Goal: Transaction & Acquisition: Purchase product/service

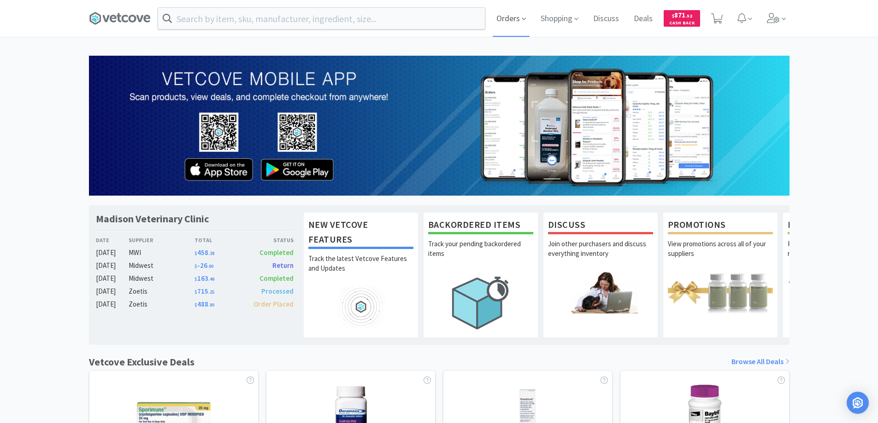
click at [512, 16] on span "Orders" at bounding box center [511, 18] width 37 height 37
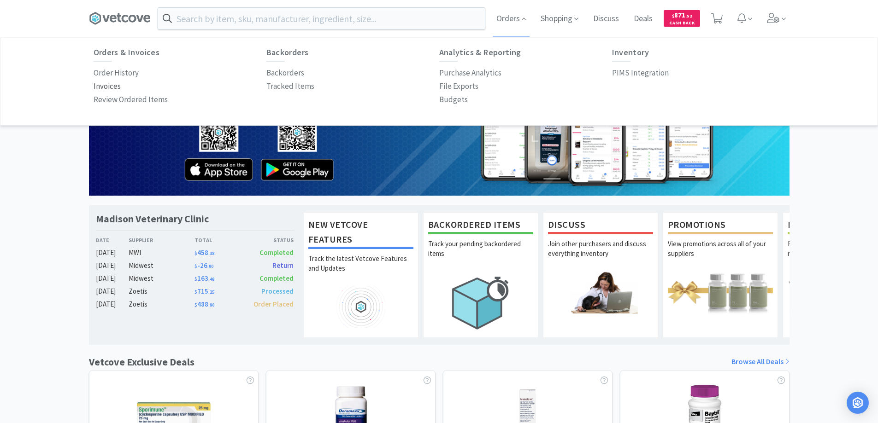
click at [108, 85] on p "Invoices" at bounding box center [107, 86] width 27 height 12
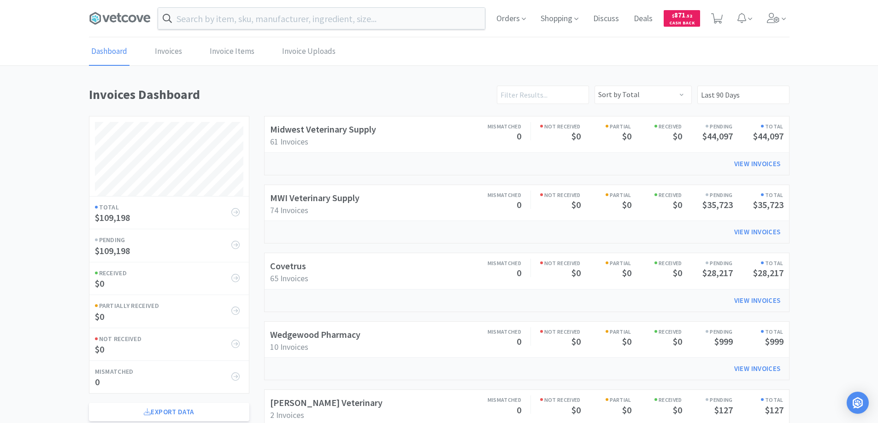
scroll to position [443, 700]
click at [164, 53] on link "Invoices" at bounding box center [169, 52] width 32 height 28
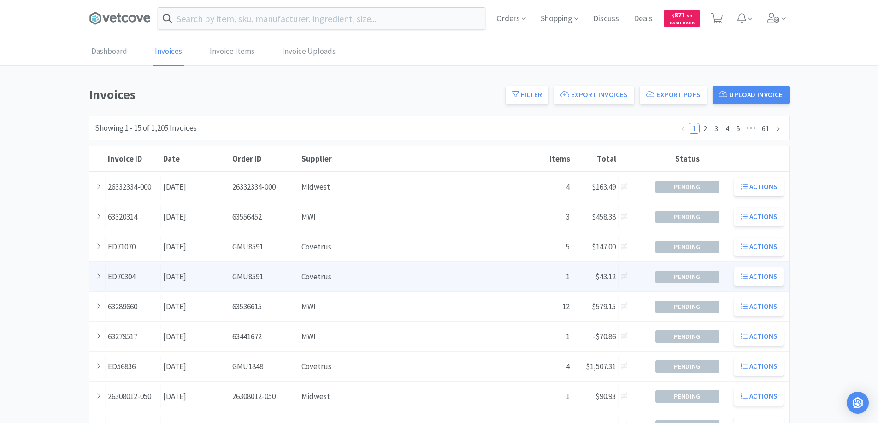
click at [427, 280] on div "Supplier Covetrus" at bounding box center [419, 276] width 241 height 23
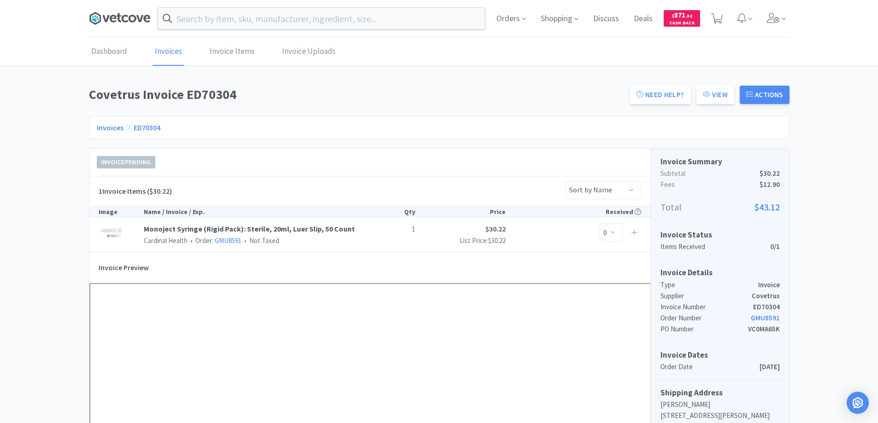
click at [114, 15] on icon at bounding box center [113, 18] width 7 height 7
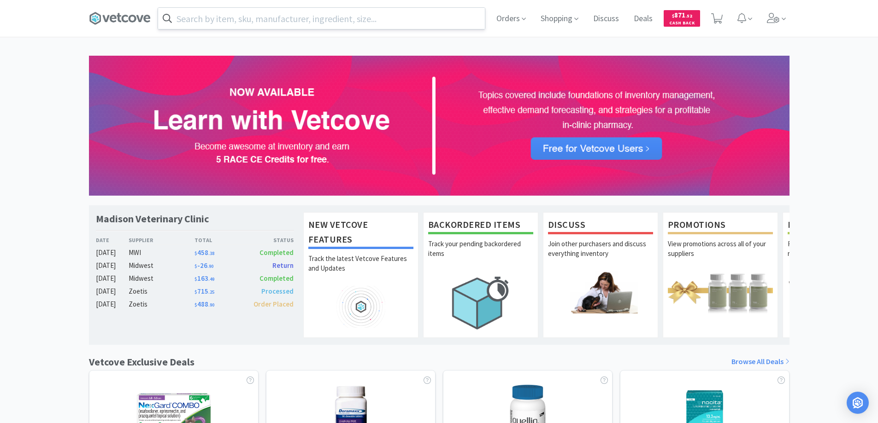
click at [190, 20] on input "text" at bounding box center [321, 18] width 327 height 21
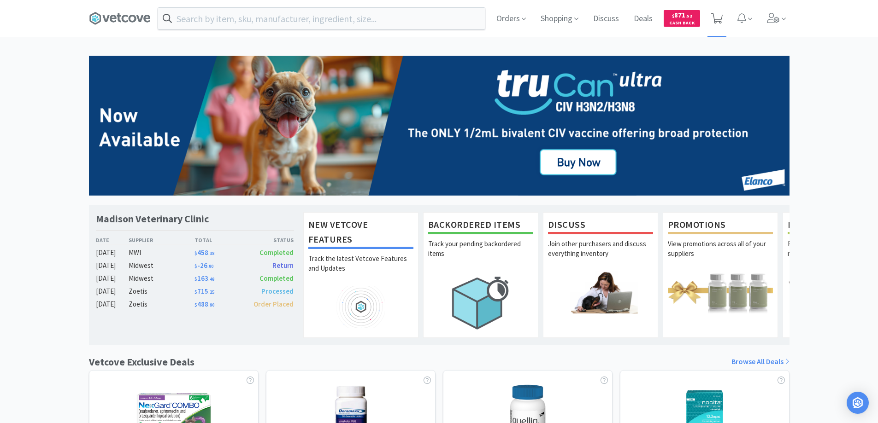
click at [718, 15] on icon at bounding box center [717, 18] width 12 height 10
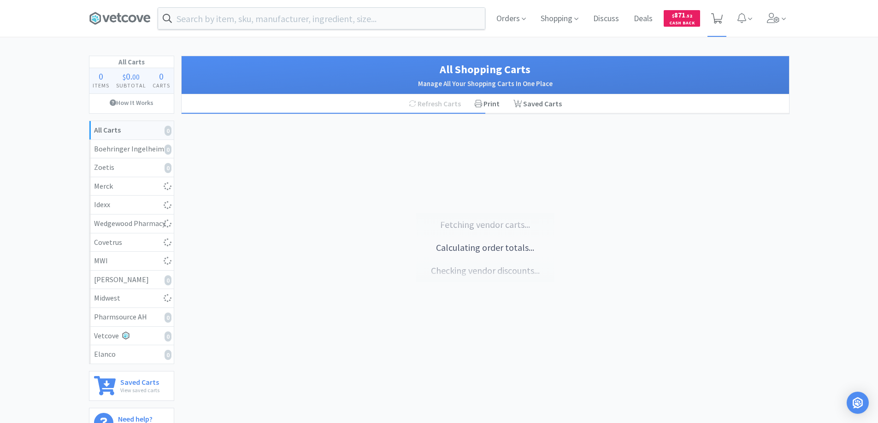
select select "2"
select select "1"
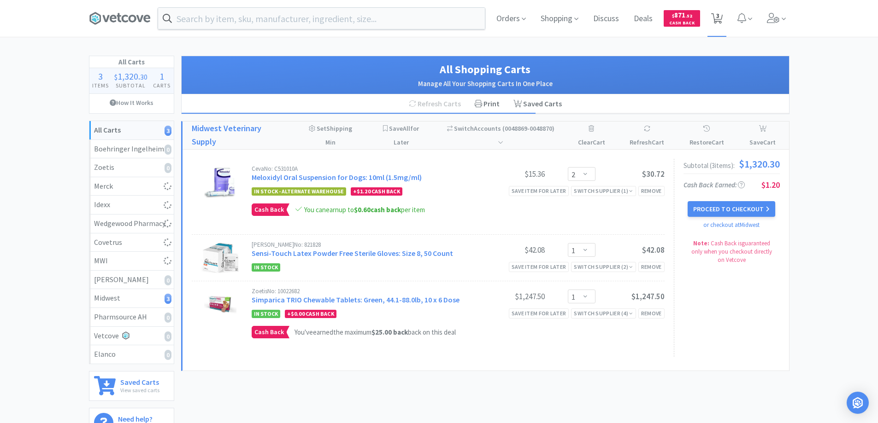
select select "4"
select select "1"
select select "2"
select select "1"
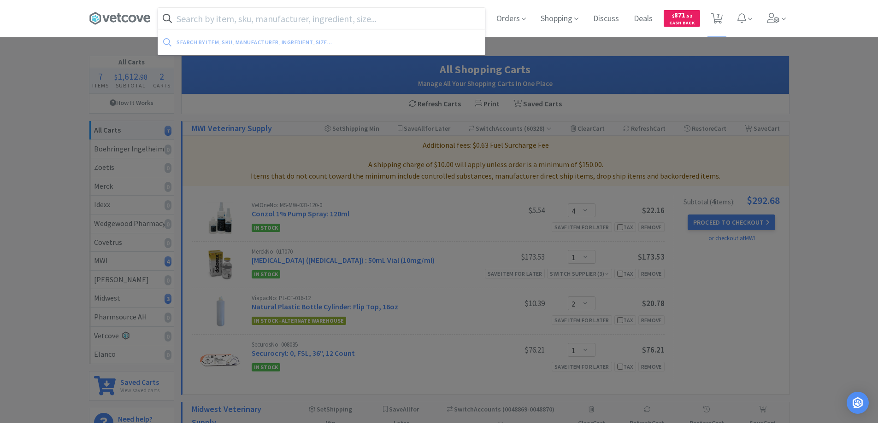
drag, startPoint x: 188, startPoint y: 19, endPoint x: 221, endPoint y: 18, distance: 33.6
click at [188, 19] on input "text" at bounding box center [321, 18] width 327 height 21
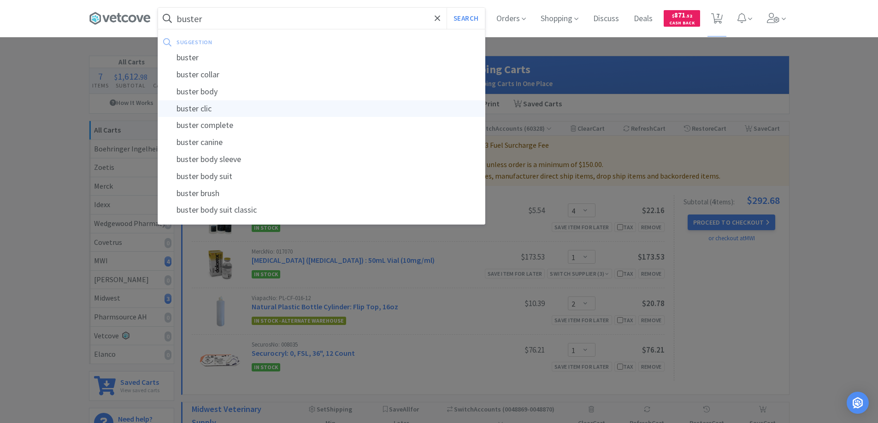
click at [186, 110] on div "buster clic" at bounding box center [321, 108] width 327 height 17
type input "buster clic"
select select "4"
select select "1"
select select "2"
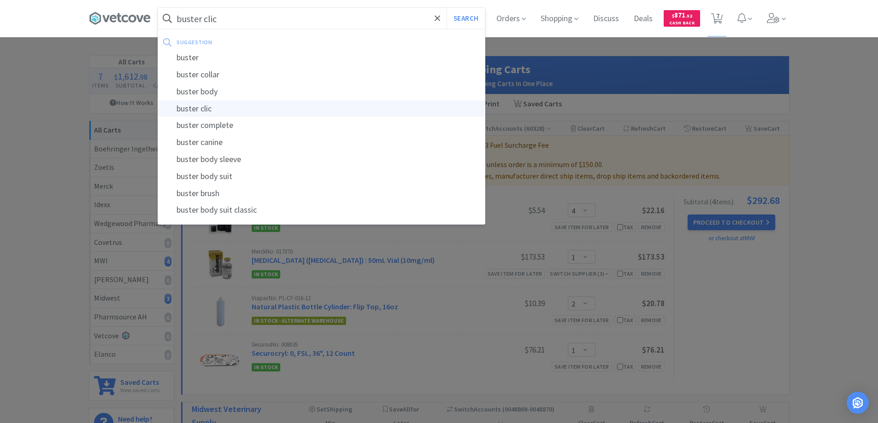
select select "1"
select select "2"
select select "1"
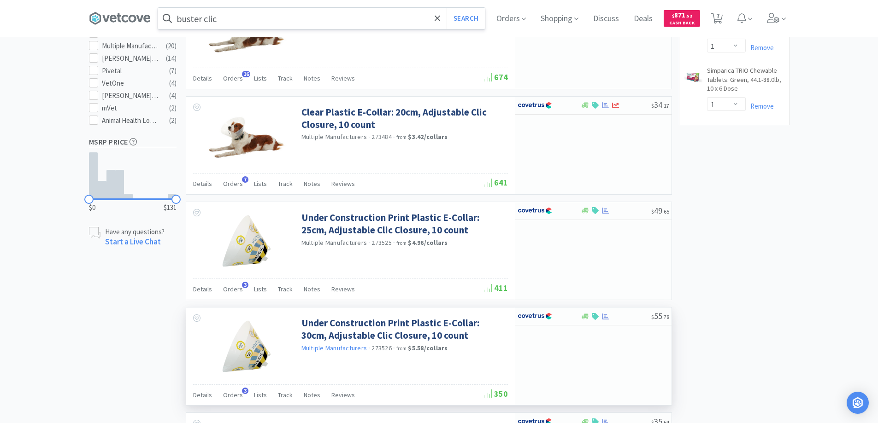
scroll to position [553, 0]
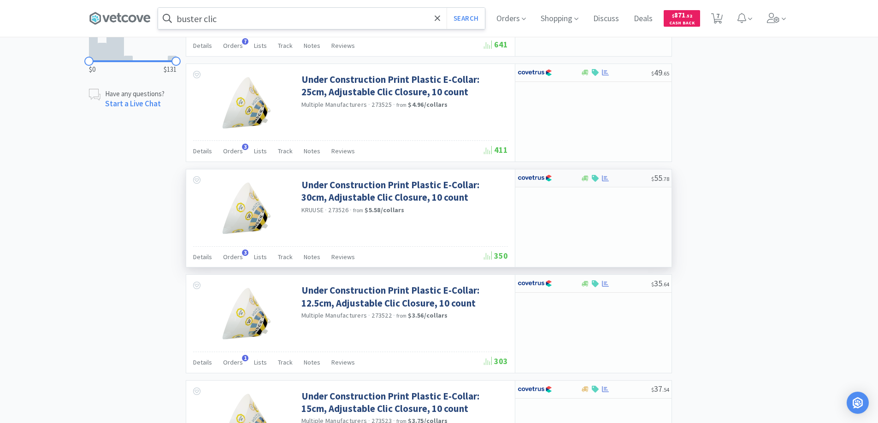
click at [566, 182] on div at bounding box center [542, 178] width 51 height 16
select select "1"
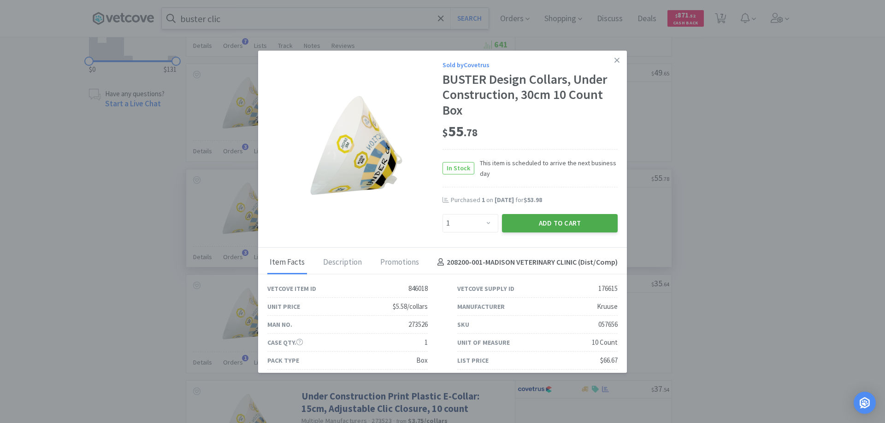
click at [546, 224] on button "Add to Cart" at bounding box center [560, 223] width 116 height 18
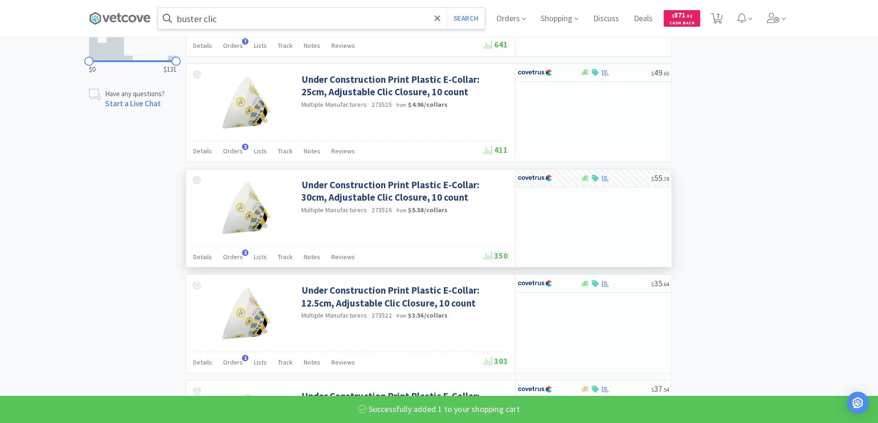
select select "1"
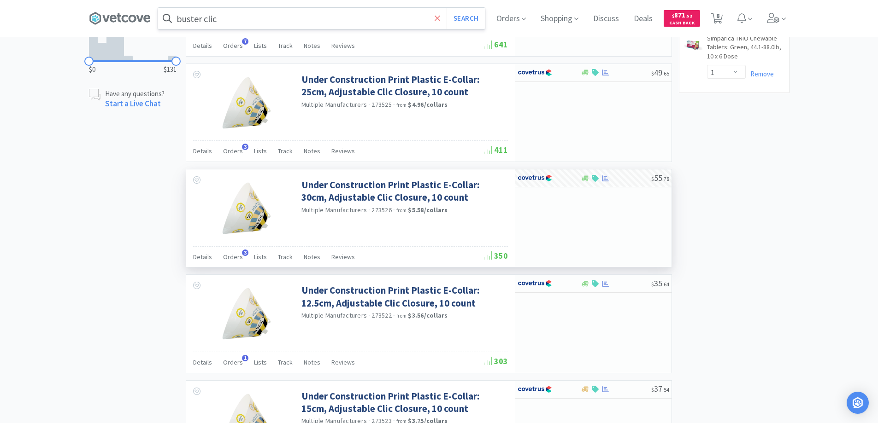
click at [440, 18] on icon at bounding box center [437, 18] width 6 height 6
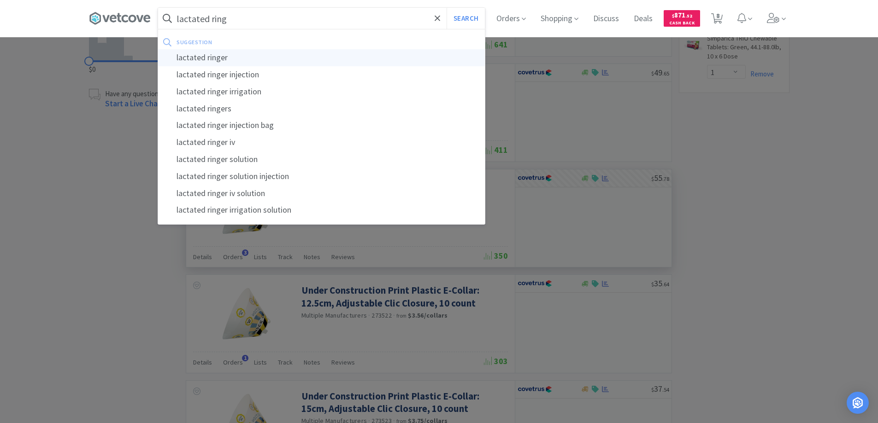
click at [204, 57] on div "lactated ringer" at bounding box center [321, 57] width 327 height 17
type input "lactated ringer"
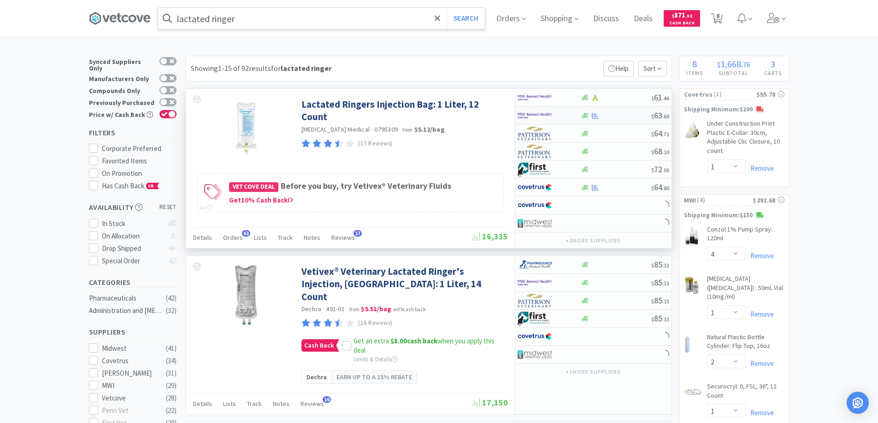
click at [566, 115] on div at bounding box center [542, 116] width 51 height 16
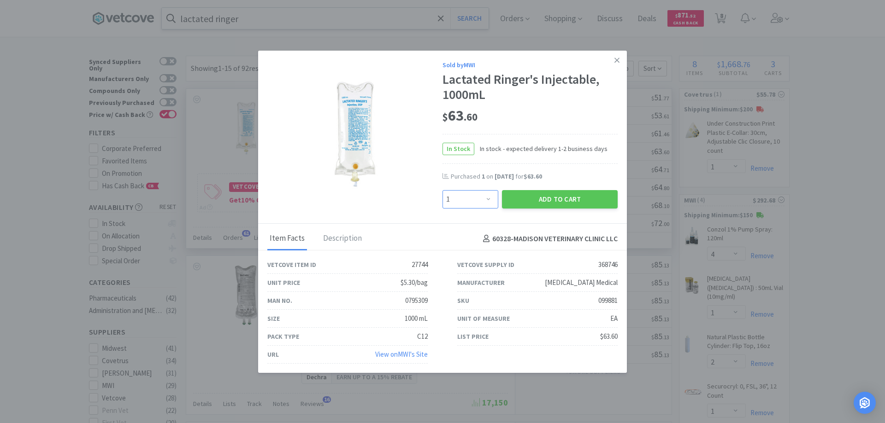
click at [482, 198] on select "Enter Quantity 1 2 3 4 5 6 7 8 9 10 11 12 13 14 15 16 17 18 19 20 Enter Quantity" at bounding box center [470, 199] width 56 height 18
select select "2"
click at [442, 190] on select "Enter Quantity 1 2 3 4 5 6 7 8 9 10 11 12 13 14 15 16 17 18 19 20 Enter Quantity" at bounding box center [470, 199] width 56 height 18
click at [525, 196] on button "Add to Cart" at bounding box center [560, 199] width 116 height 18
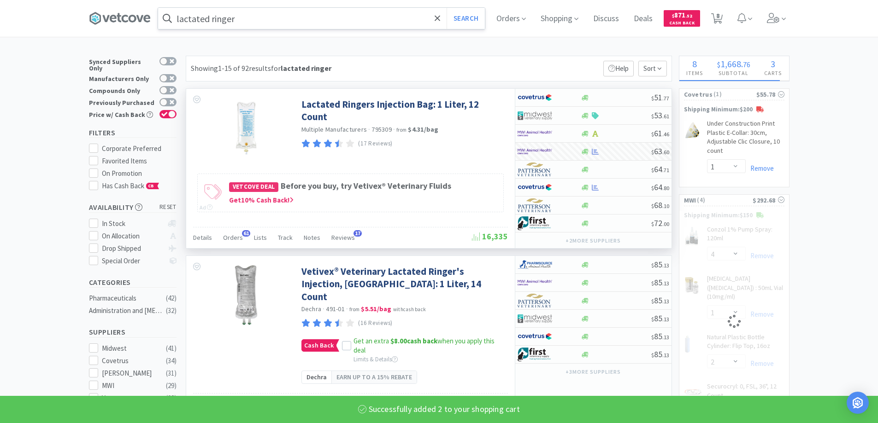
select select "2"
select select "1"
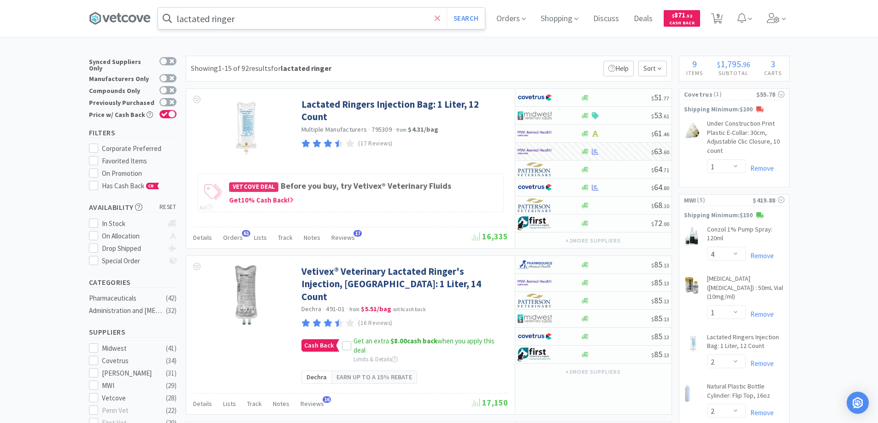
click at [438, 18] on icon at bounding box center [437, 18] width 6 height 9
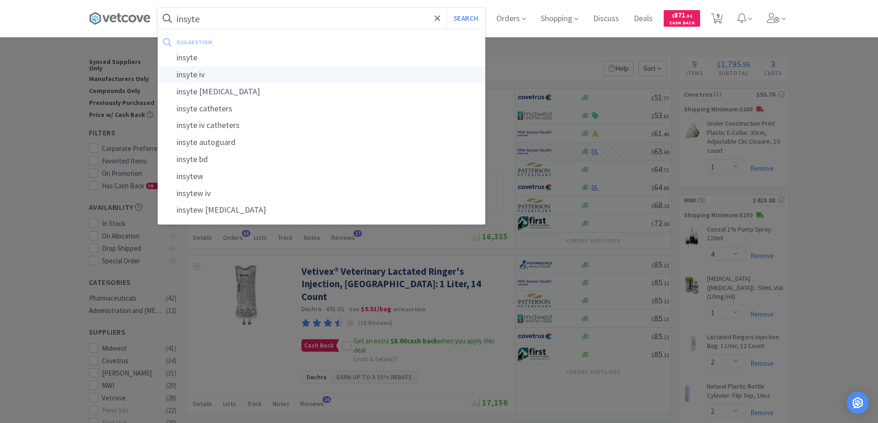
click at [199, 73] on div "insyte iv" at bounding box center [321, 74] width 327 height 17
type input "insyte iv"
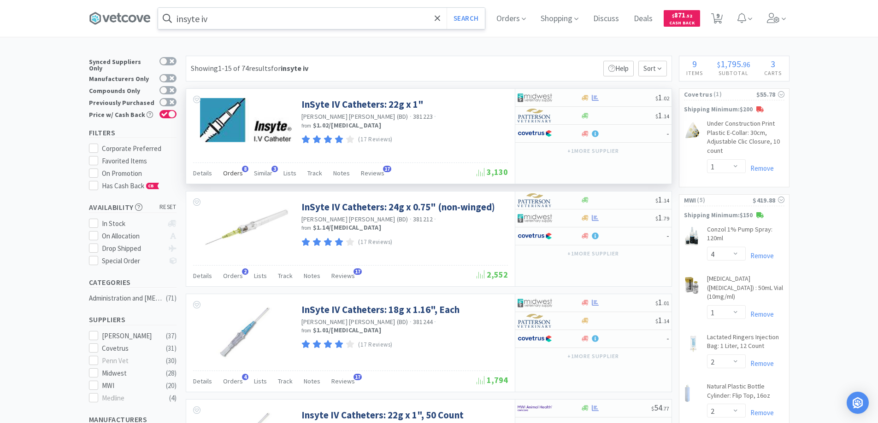
click at [242, 169] on span "8" at bounding box center [245, 169] width 6 height 6
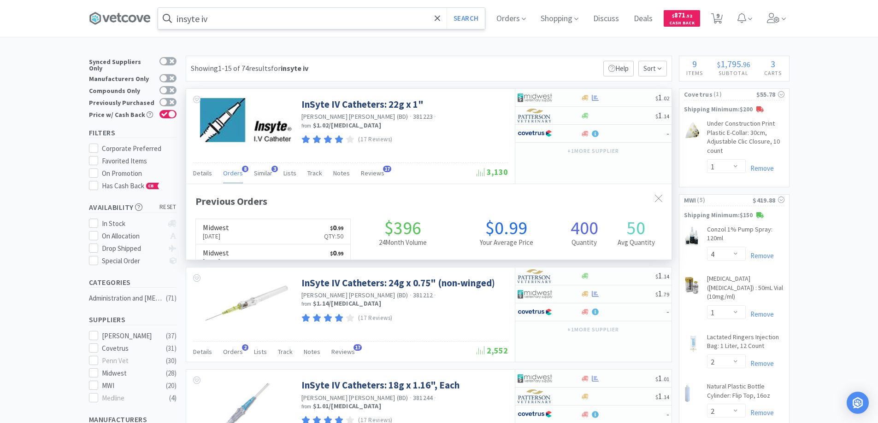
scroll to position [246, 485]
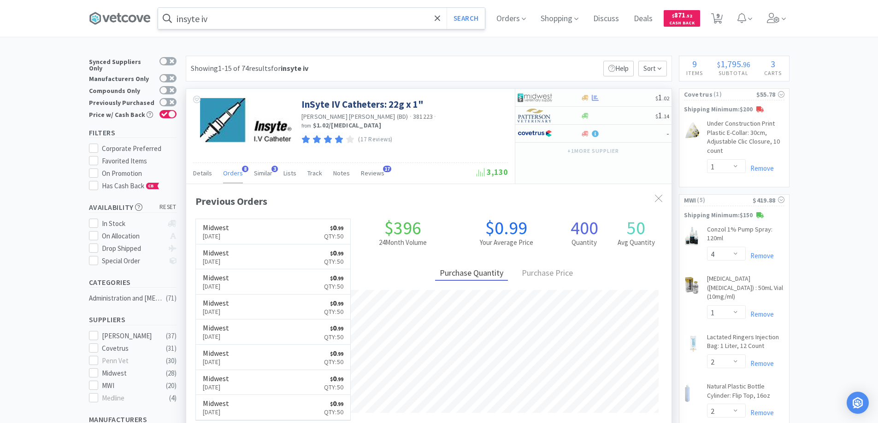
click at [242, 169] on span "8" at bounding box center [245, 169] width 6 height 6
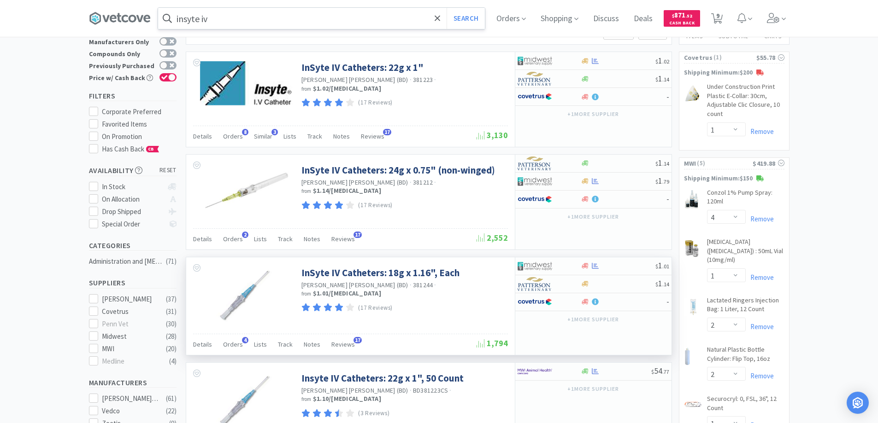
scroll to position [138, 0]
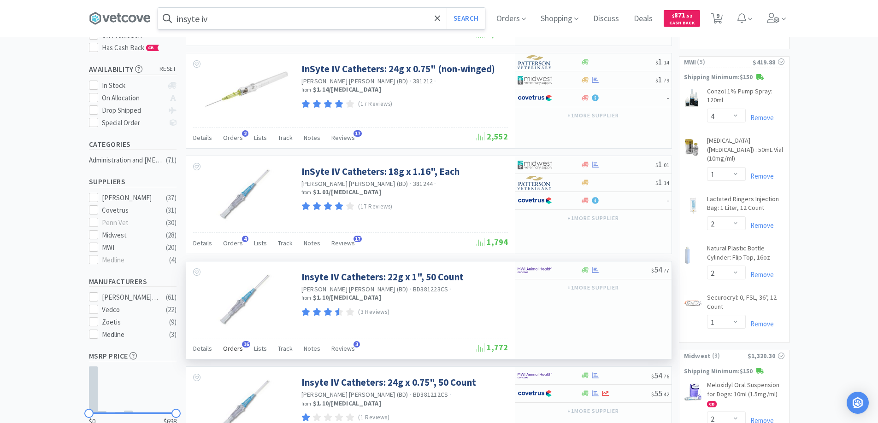
click at [242, 343] on span "16" at bounding box center [246, 344] width 8 height 6
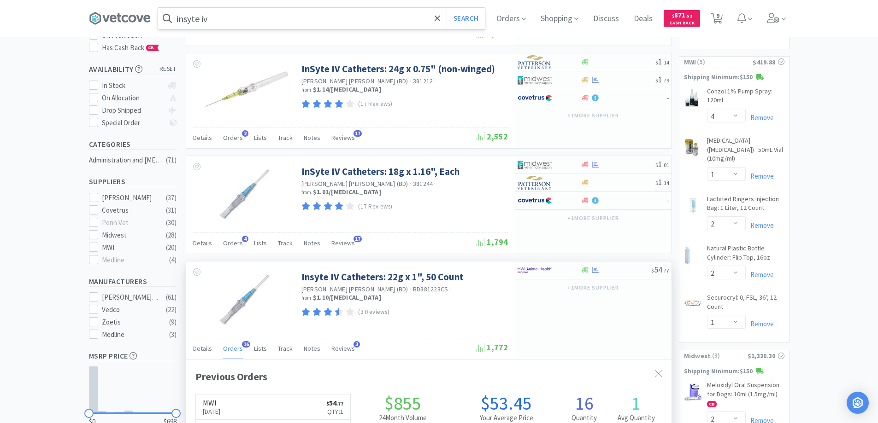
scroll to position [247, 485]
click at [242, 343] on span "16" at bounding box center [246, 344] width 8 height 6
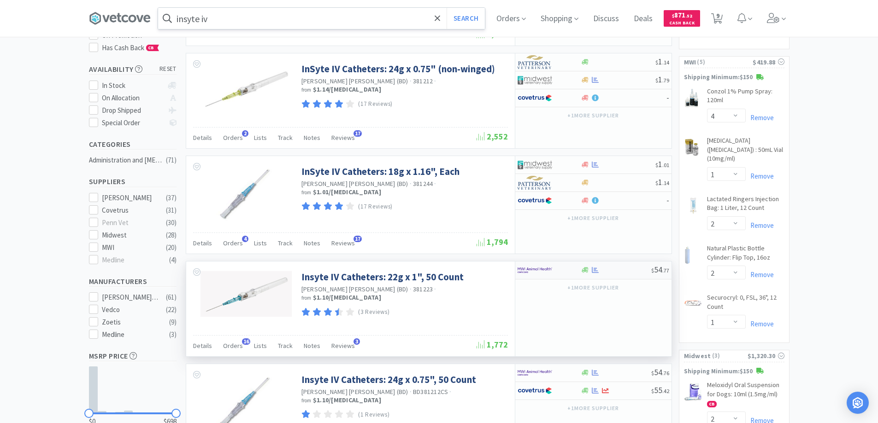
click at [558, 269] on div at bounding box center [542, 271] width 51 height 16
select select "1"
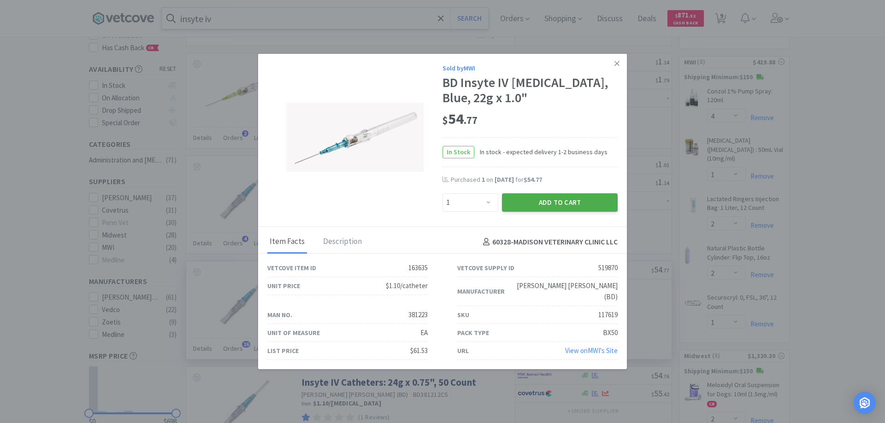
click at [540, 208] on button "Add to Cart" at bounding box center [560, 203] width 116 height 18
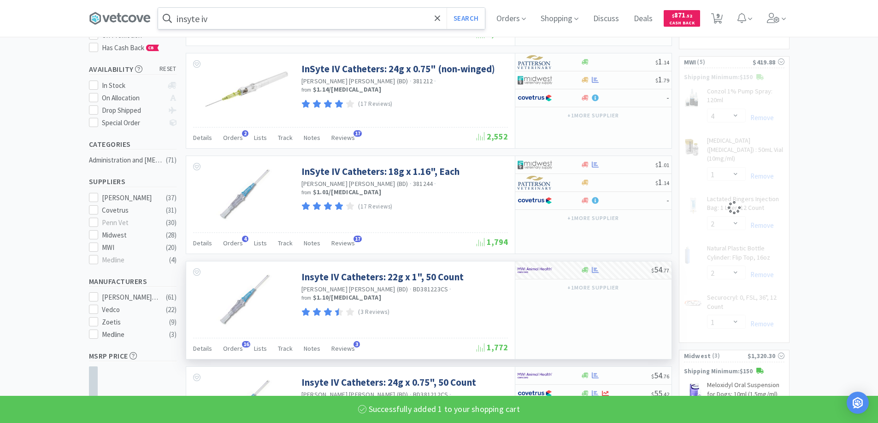
select select "1"
select select "2"
select select "1"
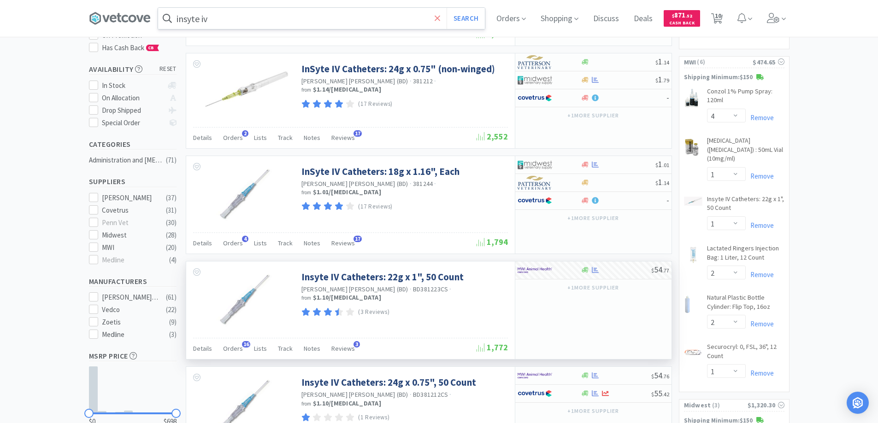
click at [440, 17] on icon at bounding box center [437, 18] width 6 height 9
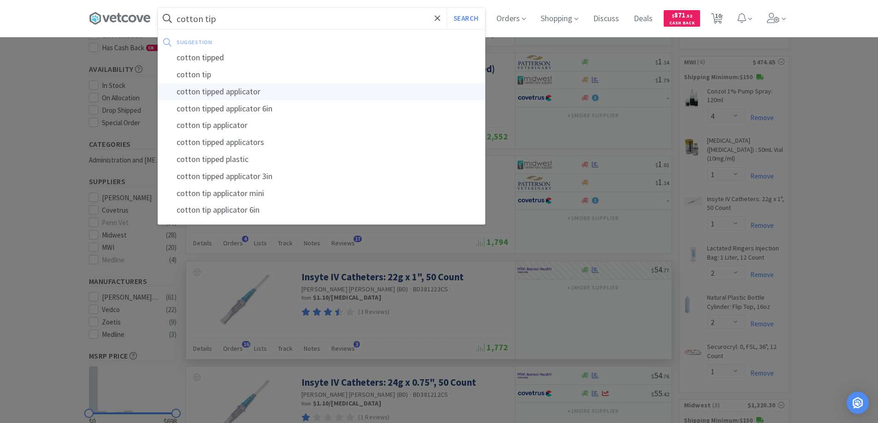
click at [246, 89] on div "cotton tipped applicator" at bounding box center [321, 91] width 327 height 17
type input "cotton tipped applicator"
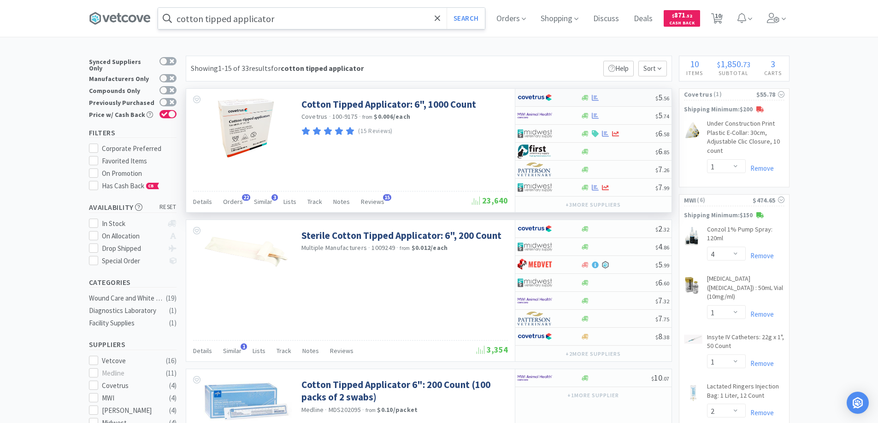
click at [561, 96] on div at bounding box center [542, 98] width 51 height 16
select select "1"
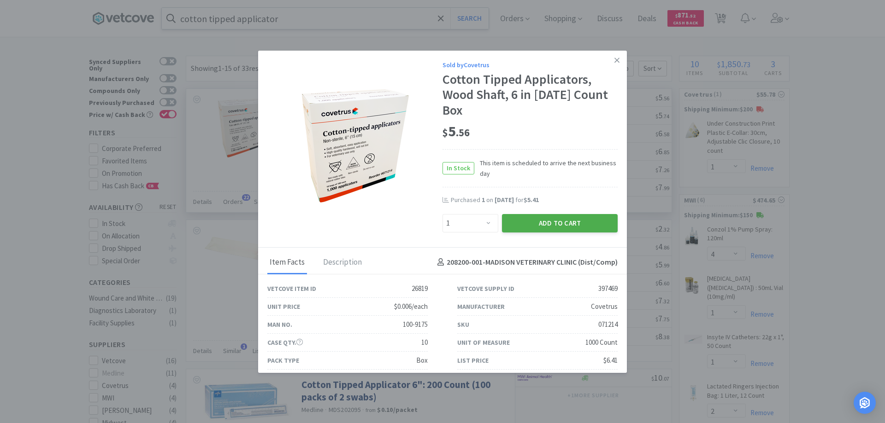
click at [531, 226] on button "Add to Cart" at bounding box center [560, 223] width 116 height 18
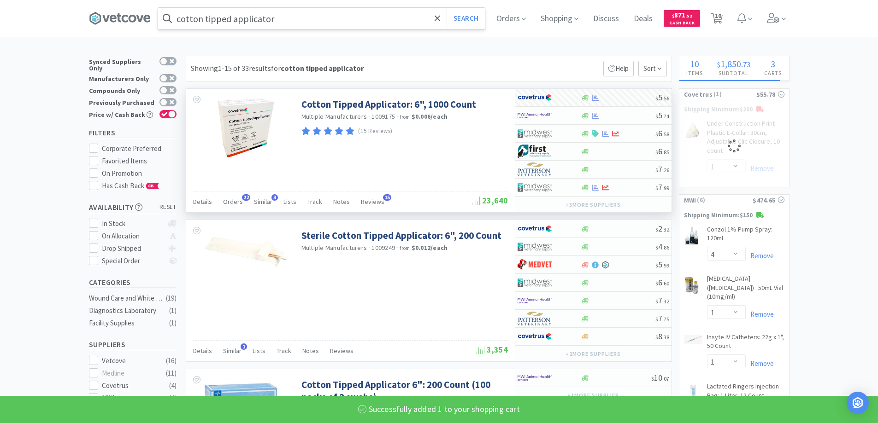
select select "1"
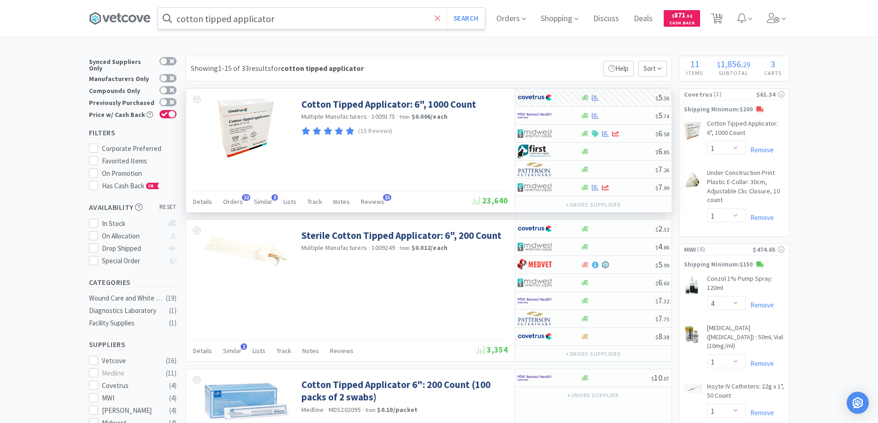
click at [440, 18] on icon at bounding box center [437, 18] width 6 height 6
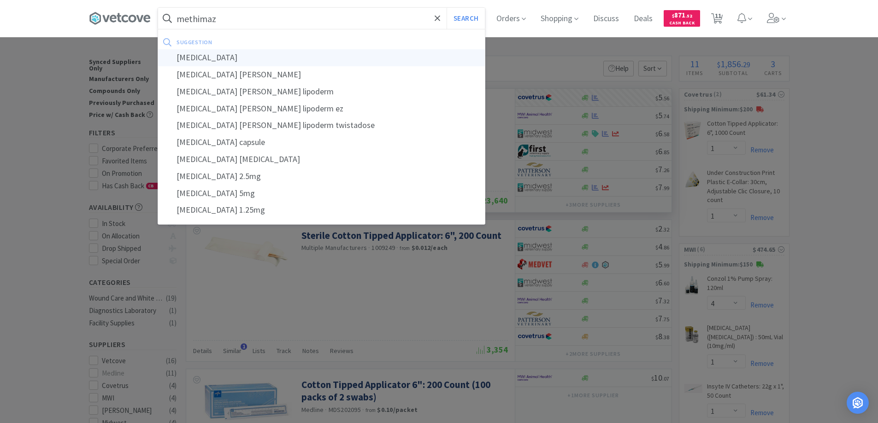
click at [195, 57] on div "methimazole" at bounding box center [321, 57] width 327 height 17
type input "methimazole"
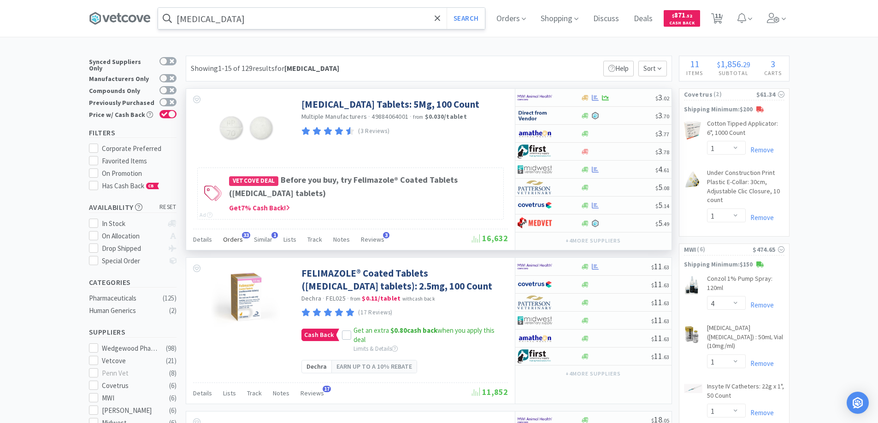
click at [245, 235] on span "33" at bounding box center [246, 235] width 8 height 6
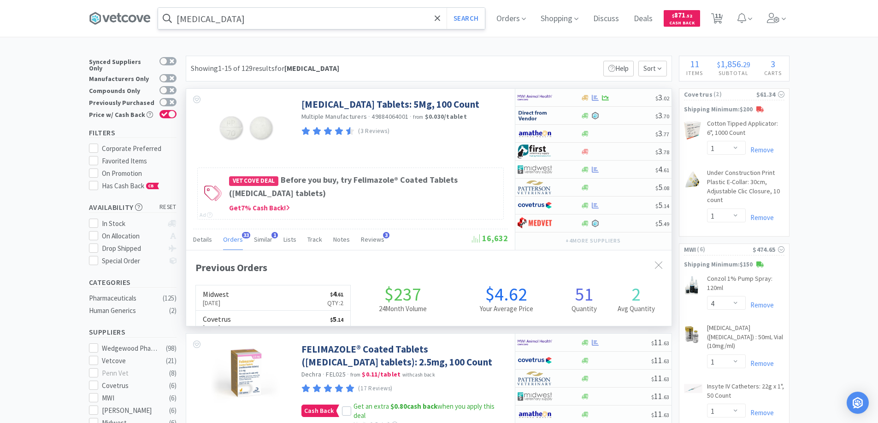
scroll to position [247, 485]
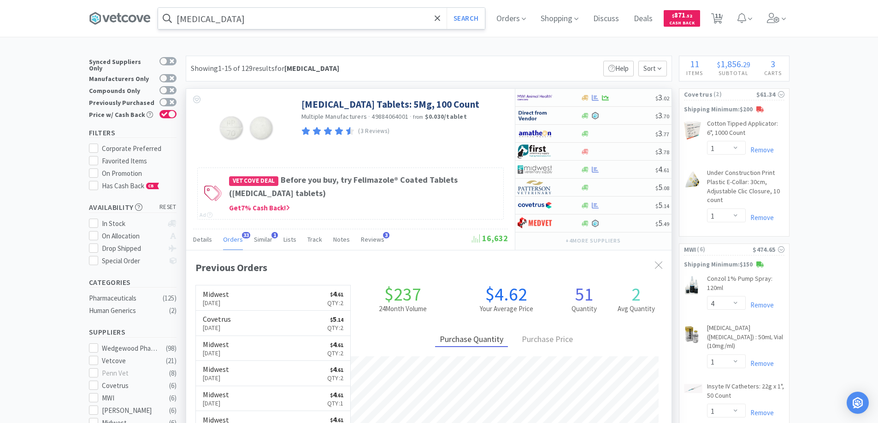
click at [245, 235] on span "33" at bounding box center [246, 235] width 8 height 6
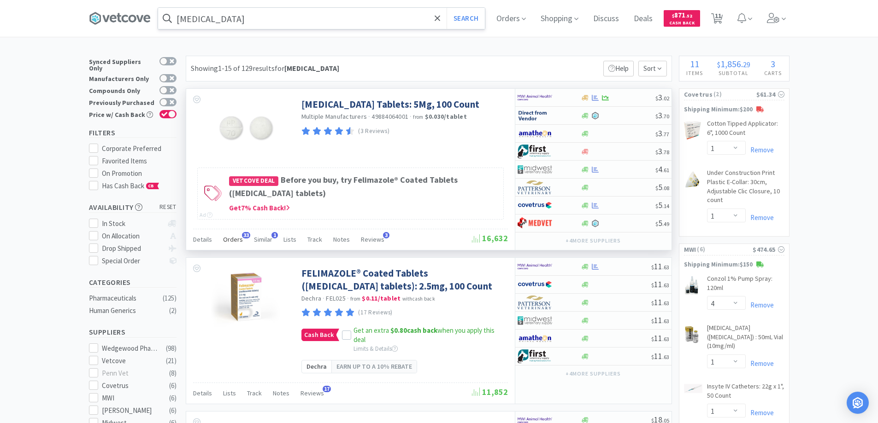
click at [245, 236] on span "33" at bounding box center [246, 235] width 8 height 6
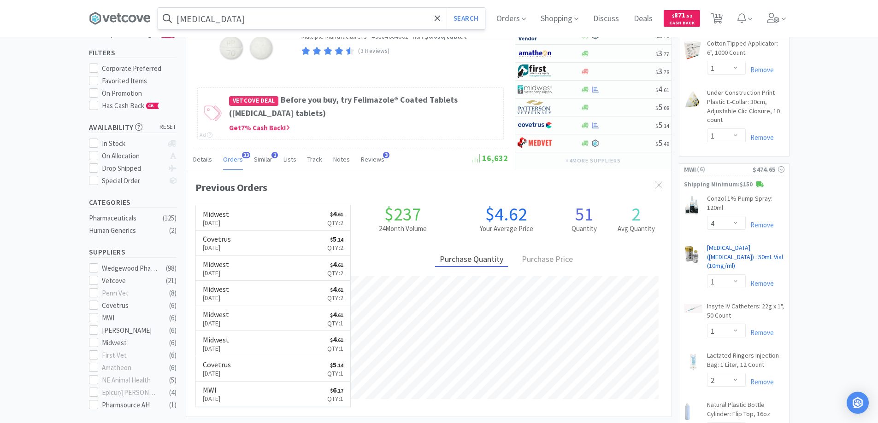
scroll to position [0, 0]
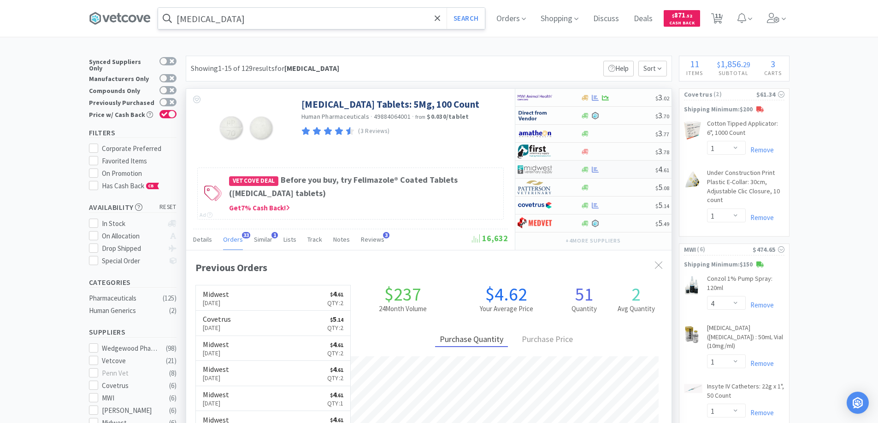
click at [563, 168] on div at bounding box center [542, 170] width 51 height 16
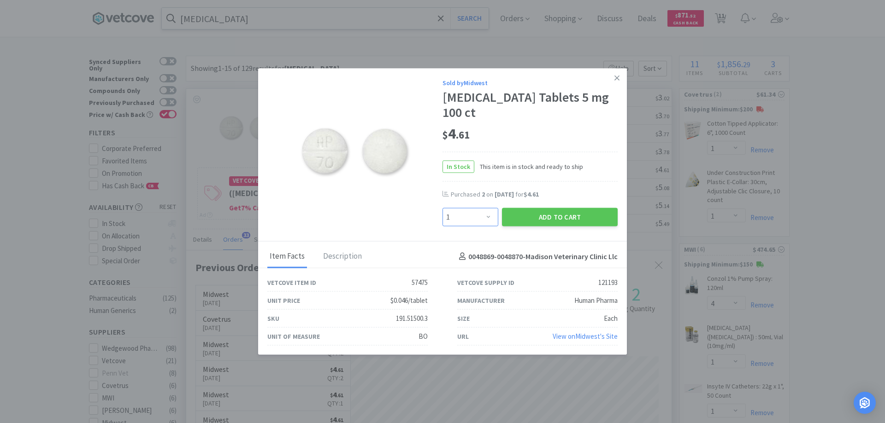
click at [485, 216] on select "Enter Quantity 1 2 3 4 5 6 7 8 9 10 11 12 13 14 15 16 17 18 19 20 Enter Quantity" at bounding box center [470, 217] width 56 height 18
click at [442, 208] on select "Enter Quantity 1 2 3 4 5 6 7 8 9 10 11 12 13 14 15 16 17 18 19 20 Enter Quantity" at bounding box center [470, 217] width 56 height 18
click at [489, 216] on select "Enter Quantity 1 2 3 4 5 6 7 8 9 10 11 12 13 14 15 16 17 18 19 20 Enter Quantity" at bounding box center [470, 217] width 56 height 18
select select "2"
click at [442, 208] on select "Enter Quantity 1 2 3 4 5 6 7 8 9 10 11 12 13 14 15 16 17 18 19 20 Enter Quantity" at bounding box center [470, 217] width 56 height 18
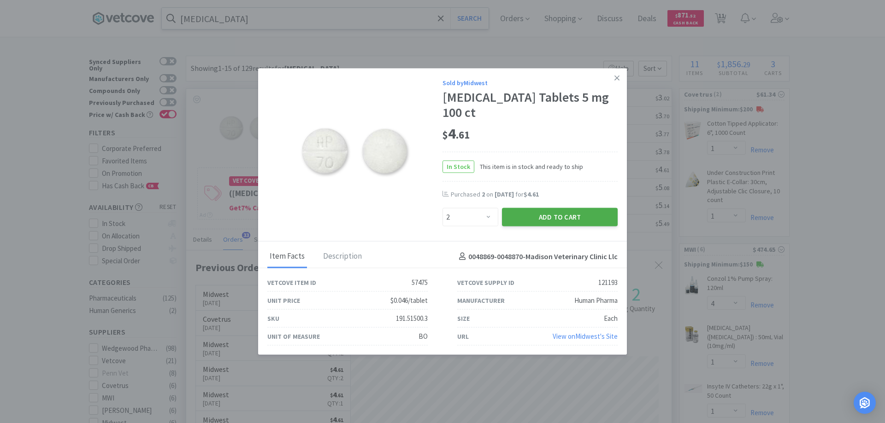
click at [550, 218] on button "Add to Cart" at bounding box center [560, 217] width 116 height 18
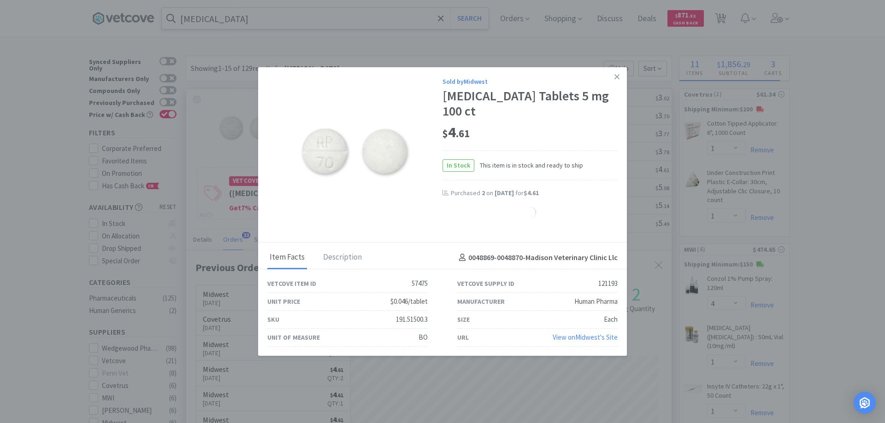
select select "2"
select select "1"
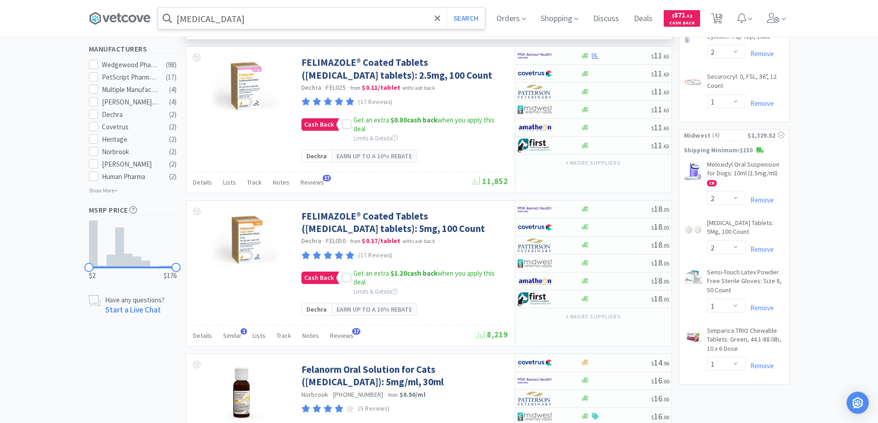
scroll to position [461, 0]
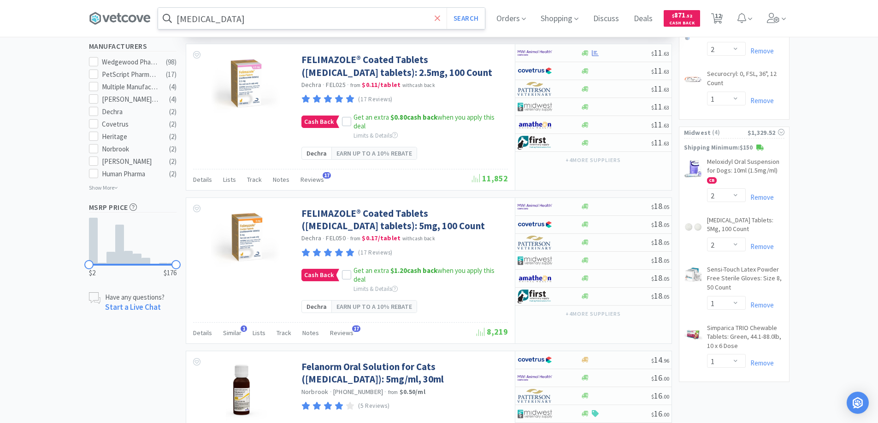
click at [440, 19] on icon at bounding box center [437, 18] width 6 height 6
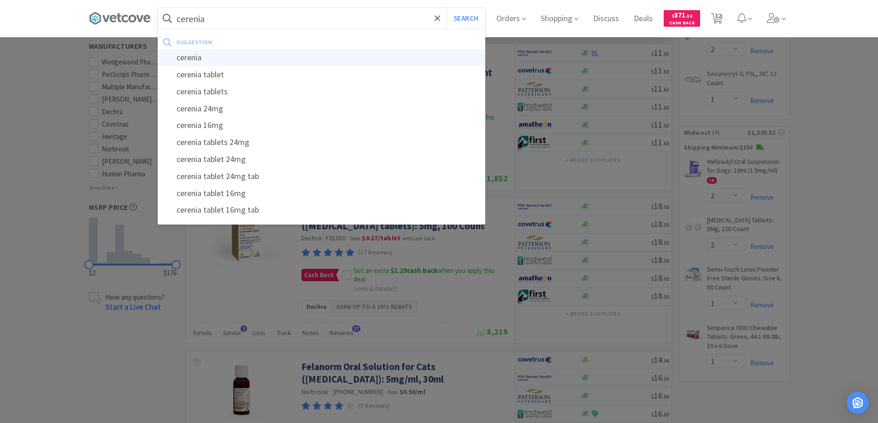
type input "cerenia"
click at [186, 58] on div "cerenia" at bounding box center [321, 57] width 327 height 17
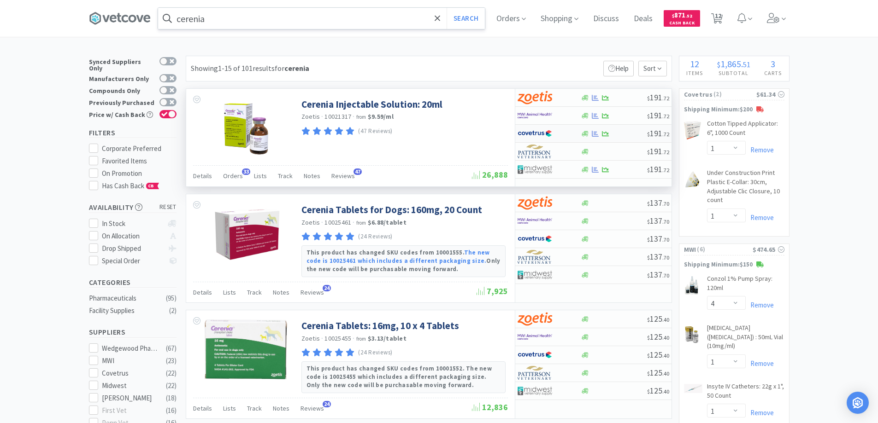
click at [568, 131] on div at bounding box center [548, 134] width 63 height 16
select select "1"
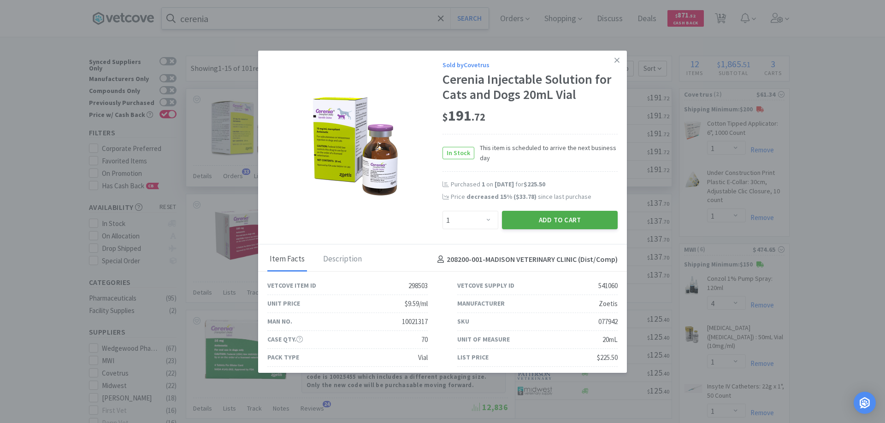
click at [545, 220] on button "Add to Cart" at bounding box center [560, 220] width 116 height 18
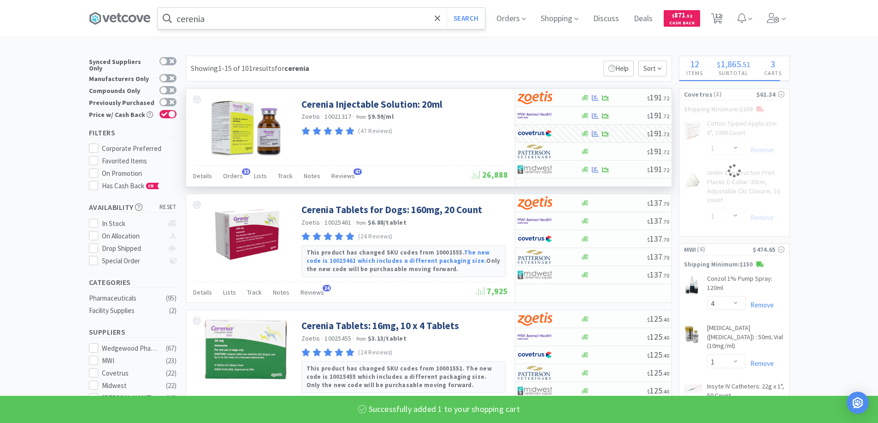
select select "1"
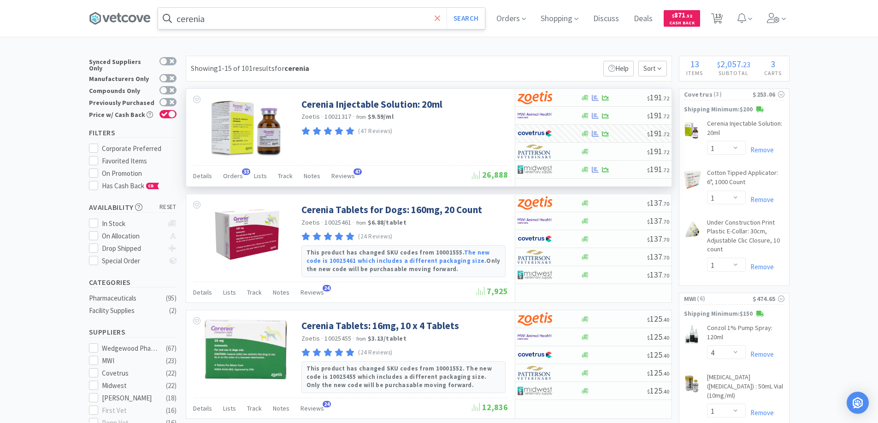
click at [440, 18] on icon at bounding box center [437, 18] width 6 height 6
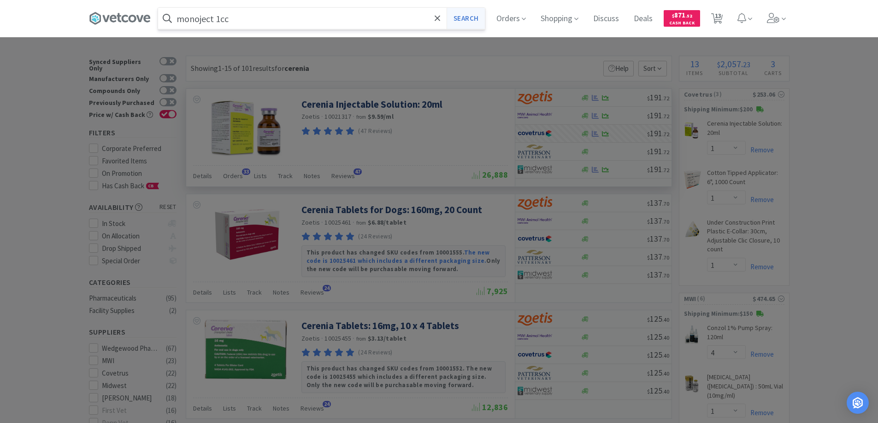
type input "monoject 1cc"
click at [461, 16] on button "Search" at bounding box center [465, 18] width 38 height 21
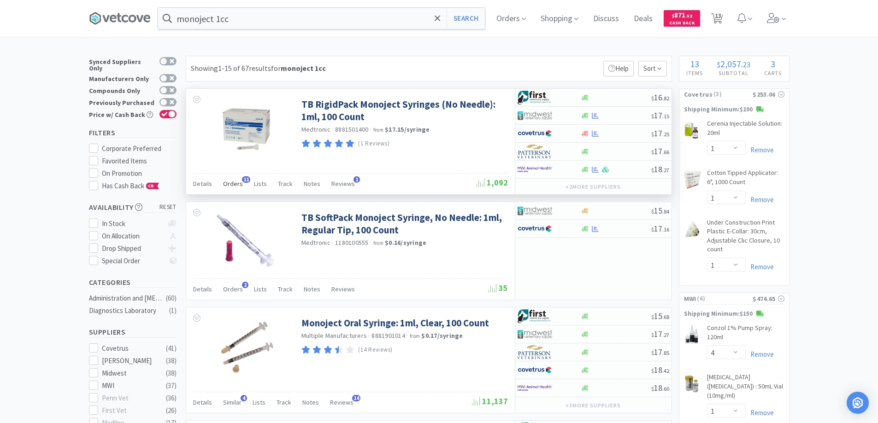
click at [242, 178] on span "11" at bounding box center [246, 179] width 8 height 6
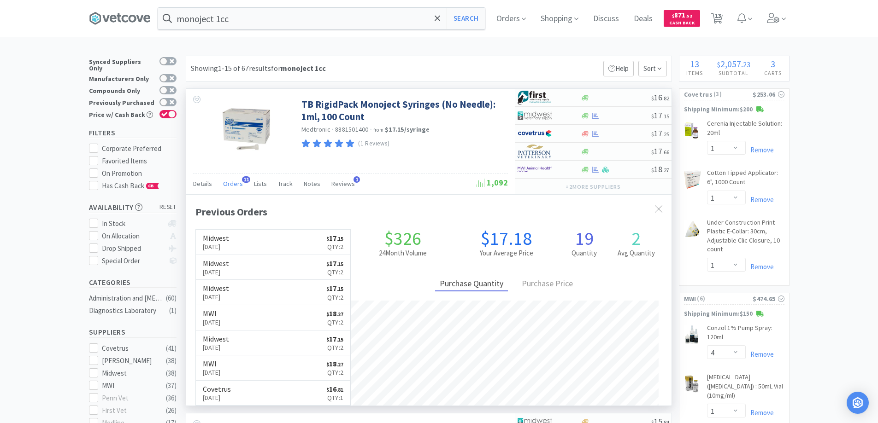
scroll to position [247, 485]
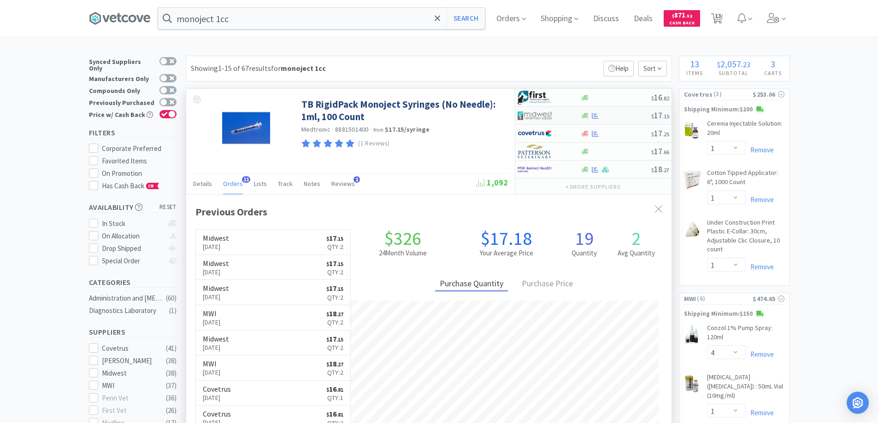
click at [563, 115] on div at bounding box center [542, 116] width 51 height 16
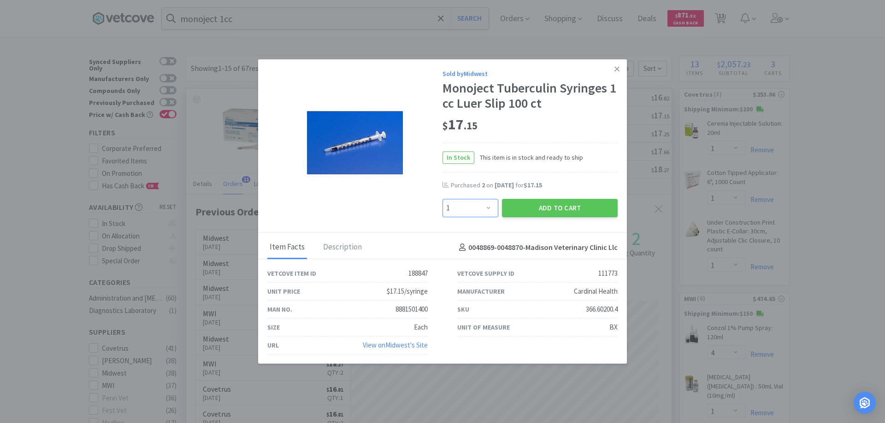
click at [487, 207] on select "Enter Quantity 1 2 3 4 5 6 7 8 9 10 11 12 13 14 15 16 17 18 19 20 Enter Quantity" at bounding box center [470, 208] width 56 height 18
select select "2"
click at [442, 199] on select "Enter Quantity 1 2 3 4 5 6 7 8 9 10 11 12 13 14 15 16 17 18 19 20 Enter Quantity" at bounding box center [470, 208] width 56 height 18
click at [542, 210] on button "Add to Cart" at bounding box center [560, 208] width 116 height 18
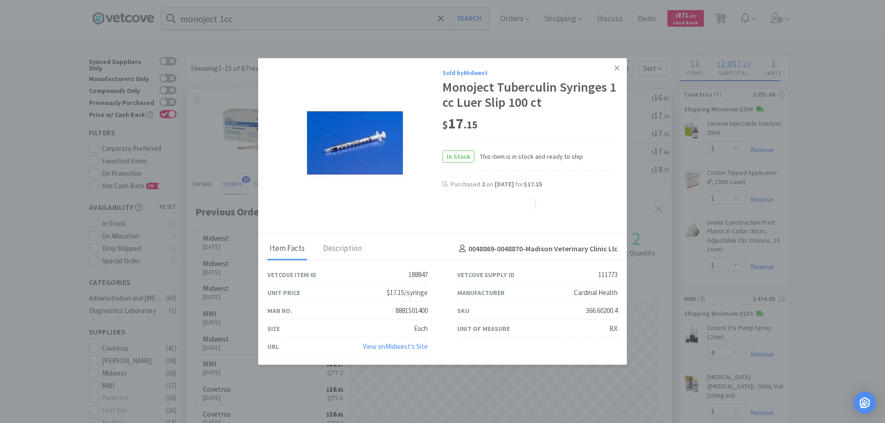
select select "2"
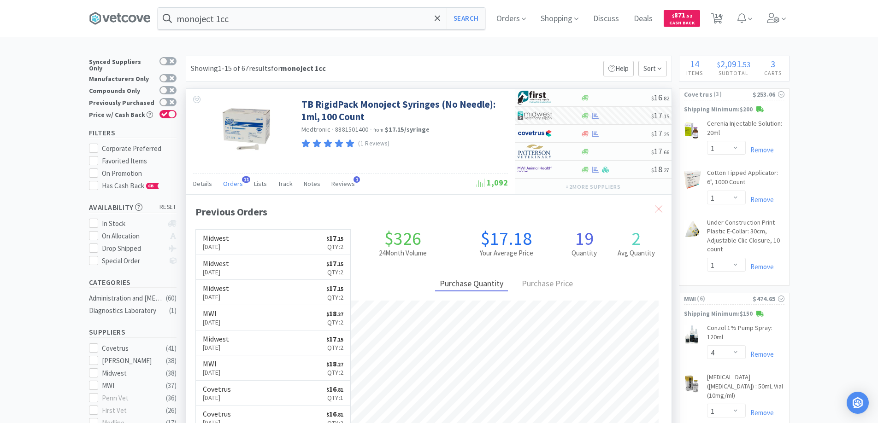
click at [657, 210] on icon at bounding box center [658, 208] width 7 height 7
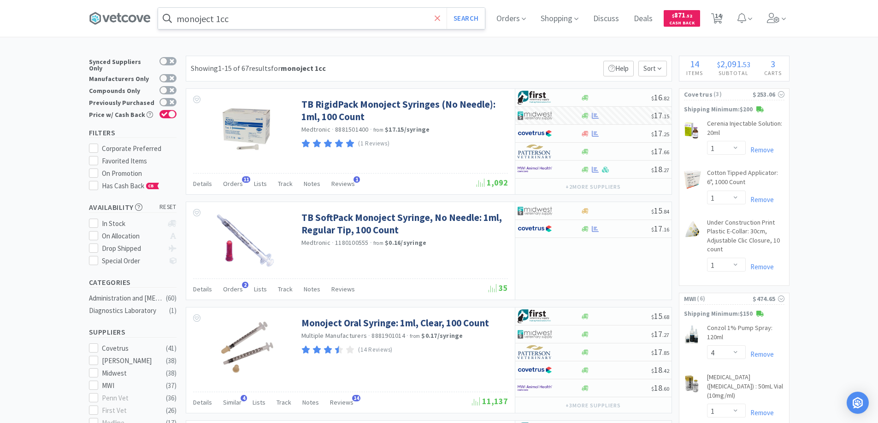
click at [440, 18] on icon at bounding box center [437, 18] width 6 height 6
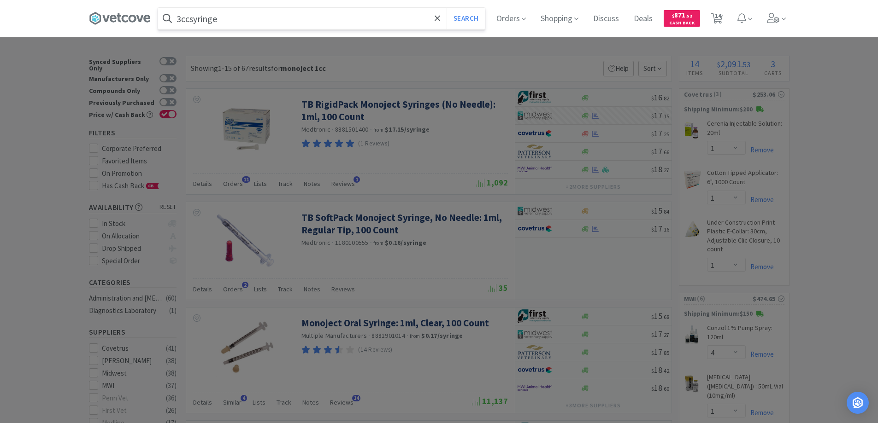
click at [192, 18] on input "3ccsyringe" at bounding box center [321, 18] width 327 height 21
type input "3cc syringe"
click at [466, 16] on button "Search" at bounding box center [465, 18] width 38 height 21
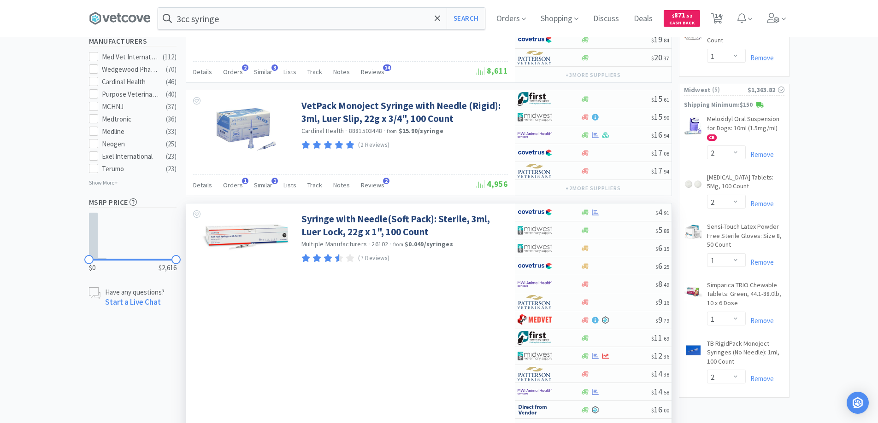
scroll to position [783, 0]
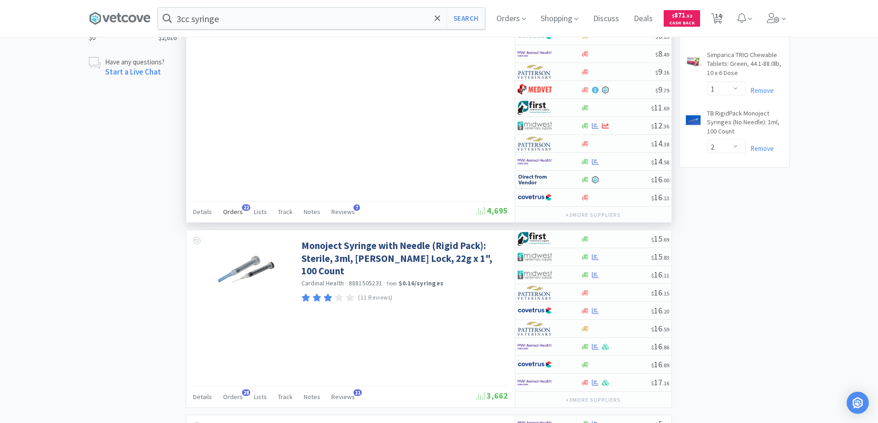
click at [244, 207] on span "22" at bounding box center [246, 208] width 8 height 6
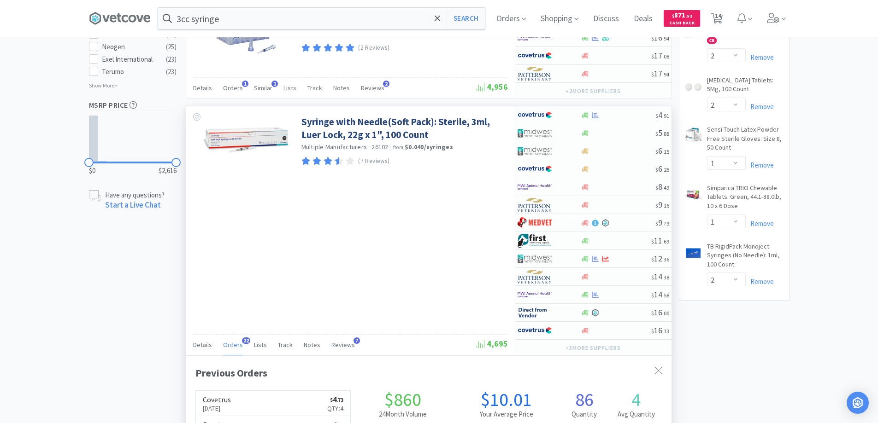
scroll to position [645, 0]
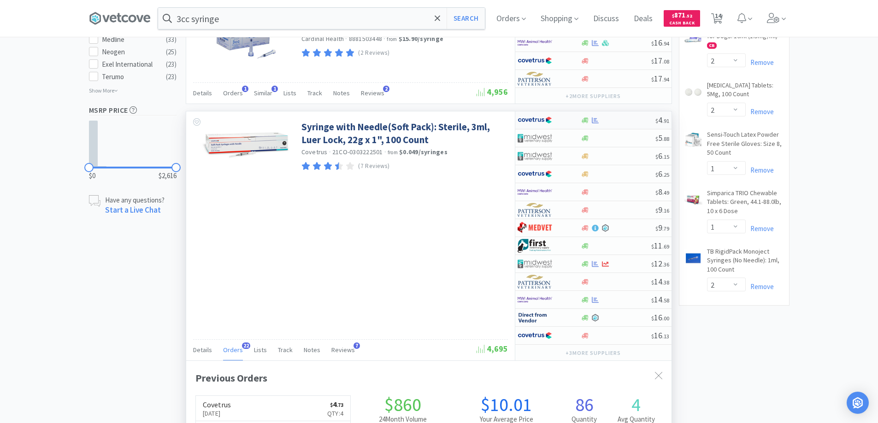
click at [562, 118] on div at bounding box center [542, 120] width 51 height 16
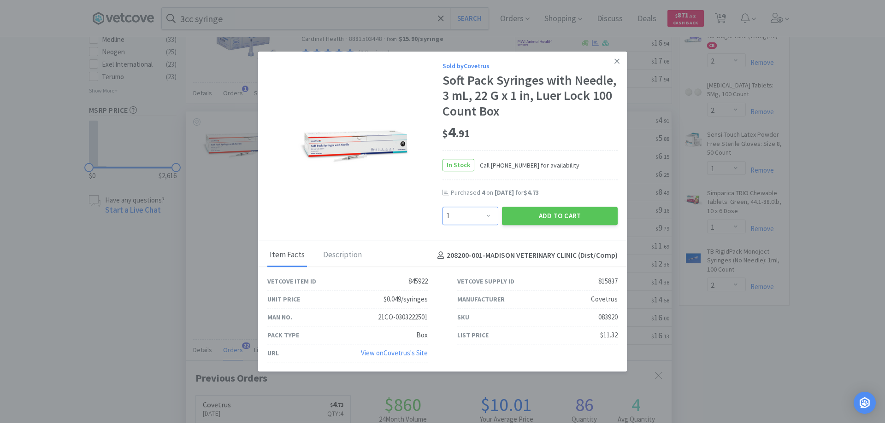
click at [487, 216] on select "Enter Quantity 1 2 3 4 5 6 7 8 9 10 11 12 13 14 15 16 17 18 19 20 Enter Quantity" at bounding box center [470, 216] width 56 height 18
select select "4"
click at [442, 207] on select "Enter Quantity 1 2 3 4 5 6 7 8 9 10 11 12 13 14 15 16 17 18 19 20 Enter Quantity" at bounding box center [470, 216] width 56 height 18
drag, startPoint x: 533, startPoint y: 217, endPoint x: 533, endPoint y: 211, distance: 6.5
click at [533, 211] on button "Add to Cart" at bounding box center [560, 216] width 116 height 18
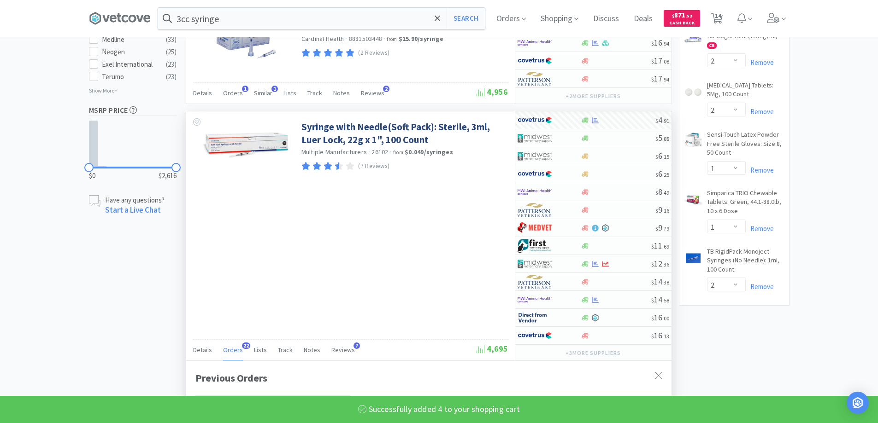
select select "4"
select select "1"
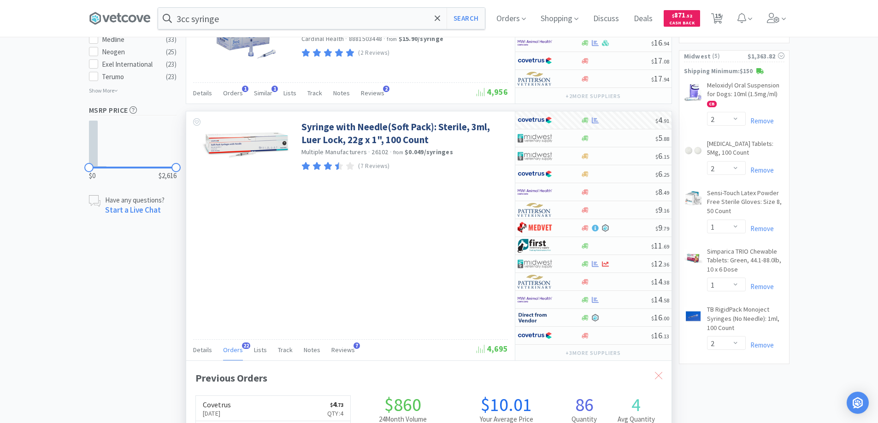
click at [657, 377] on icon at bounding box center [658, 375] width 7 height 7
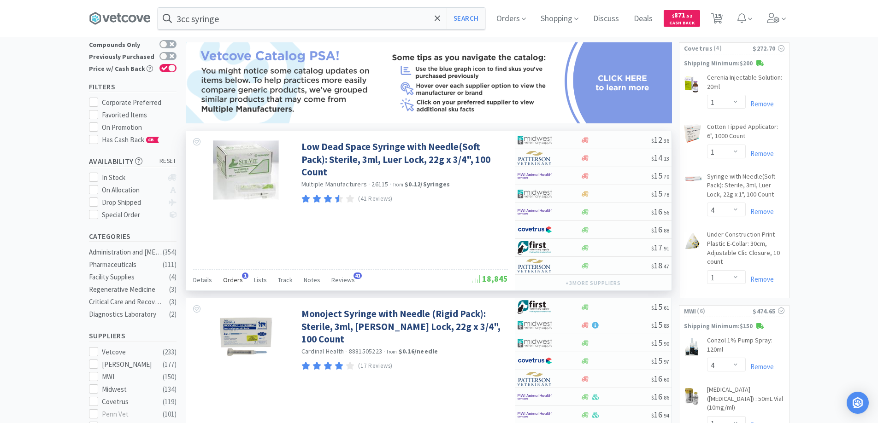
scroll to position [0, 0]
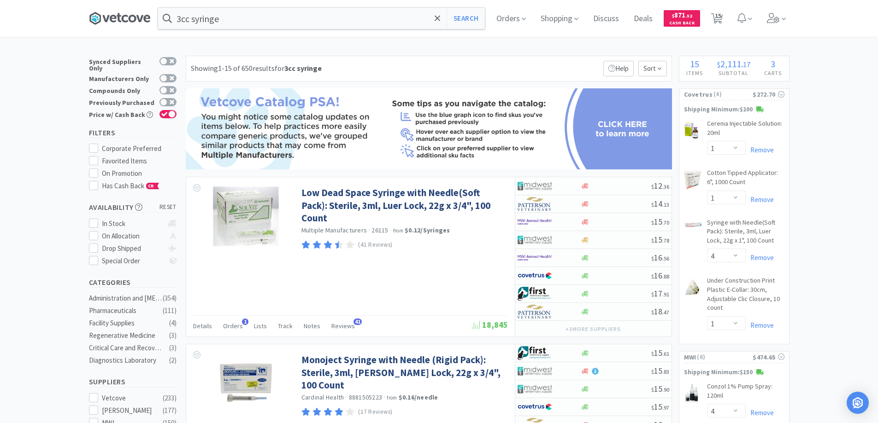
click at [127, 20] on icon at bounding box center [125, 18] width 6 height 7
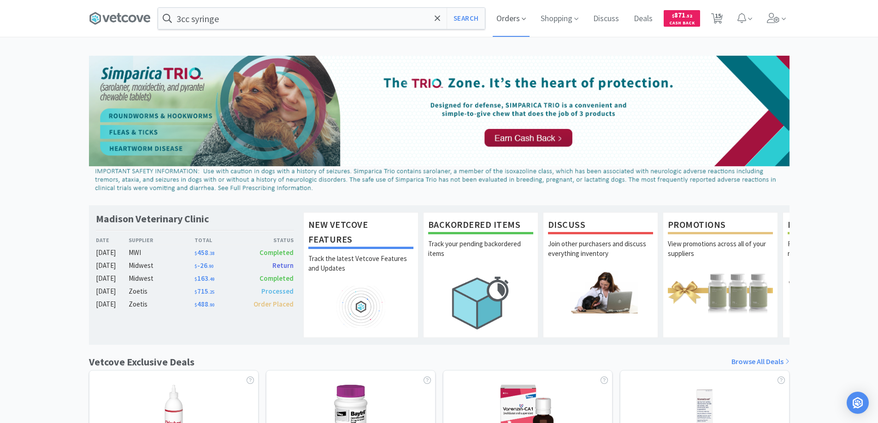
click at [513, 15] on span "Orders" at bounding box center [511, 18] width 37 height 37
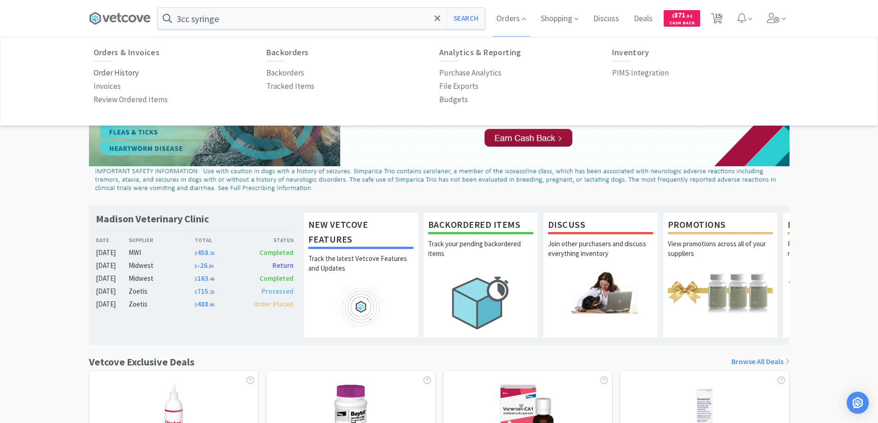
click at [131, 71] on p "Order History" at bounding box center [116, 73] width 45 height 12
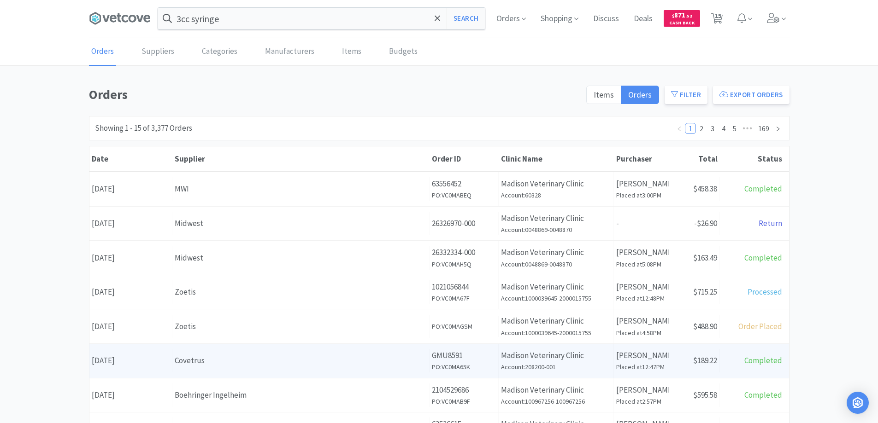
click at [258, 368] on div "Supplier Covetrus" at bounding box center [300, 360] width 257 height 23
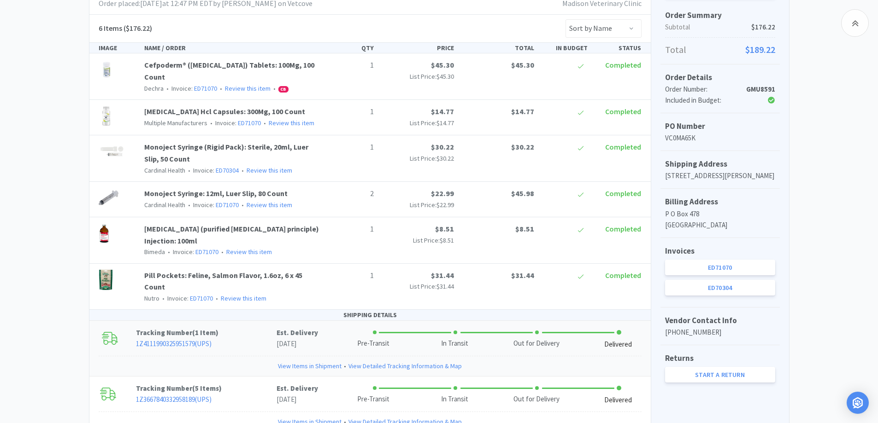
scroll to position [184, 0]
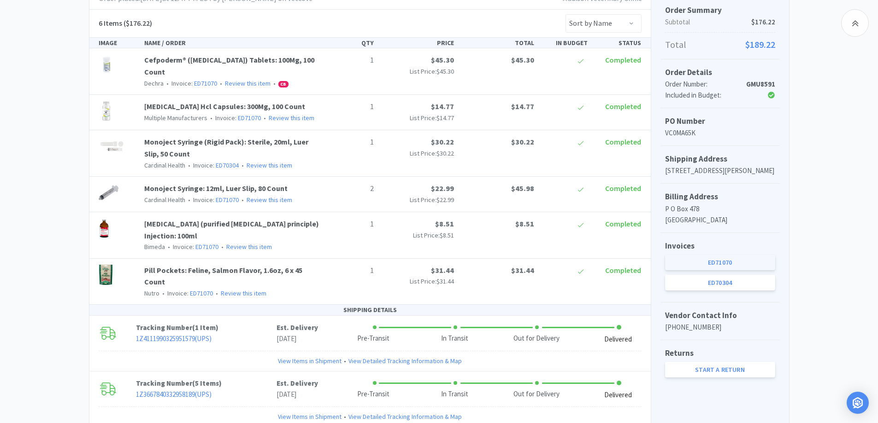
click at [693, 270] on link "ED71070" at bounding box center [720, 263] width 110 height 16
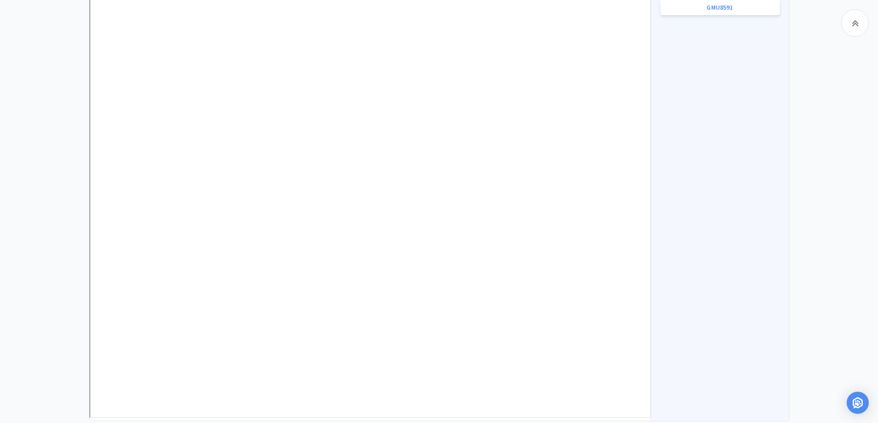
scroll to position [585, 0]
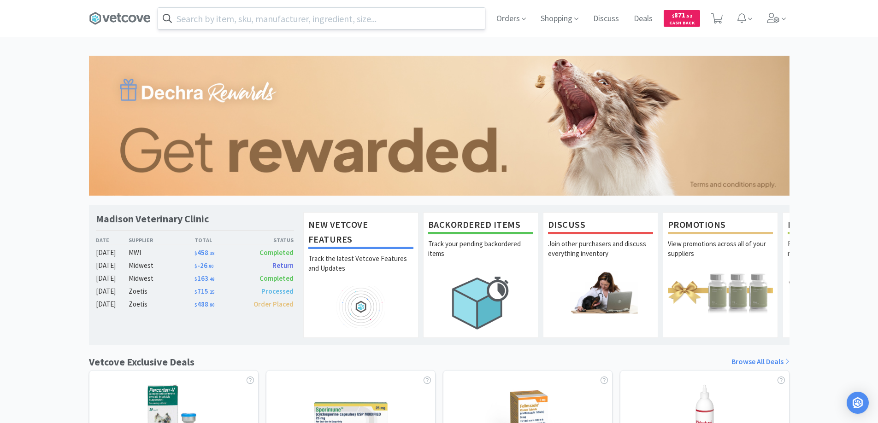
click at [214, 19] on input "text" at bounding box center [321, 18] width 327 height 21
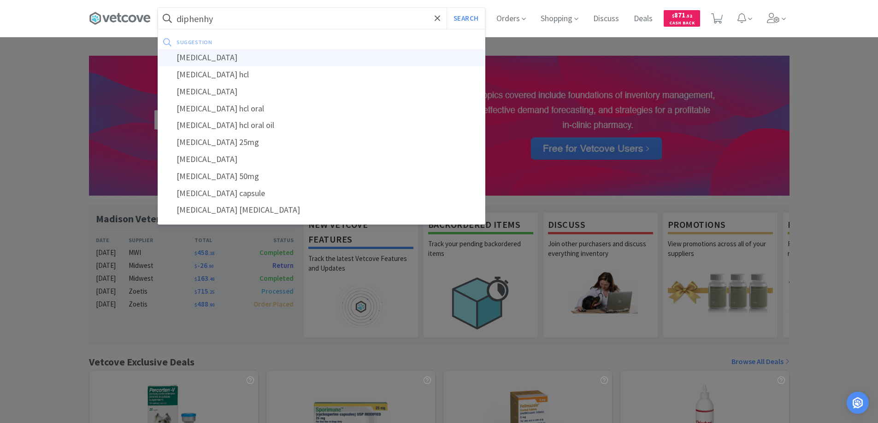
click at [198, 58] on div "diphenhydramine" at bounding box center [321, 57] width 327 height 17
type input "diphenhydramine"
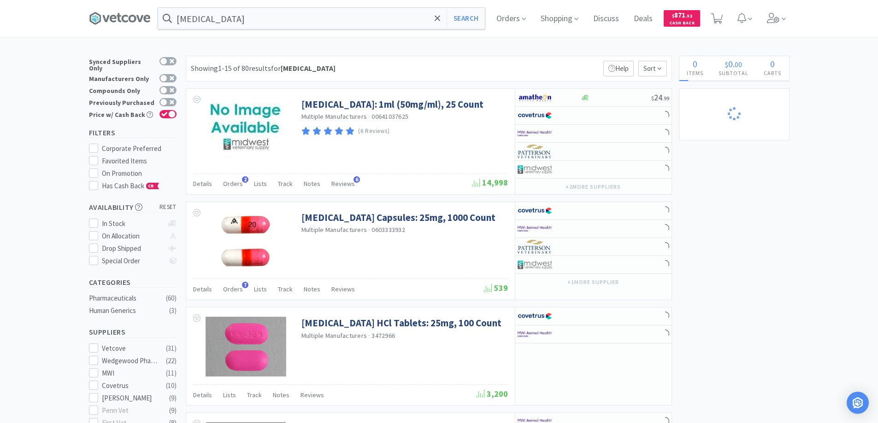
select select "2"
select select "1"
select select "2"
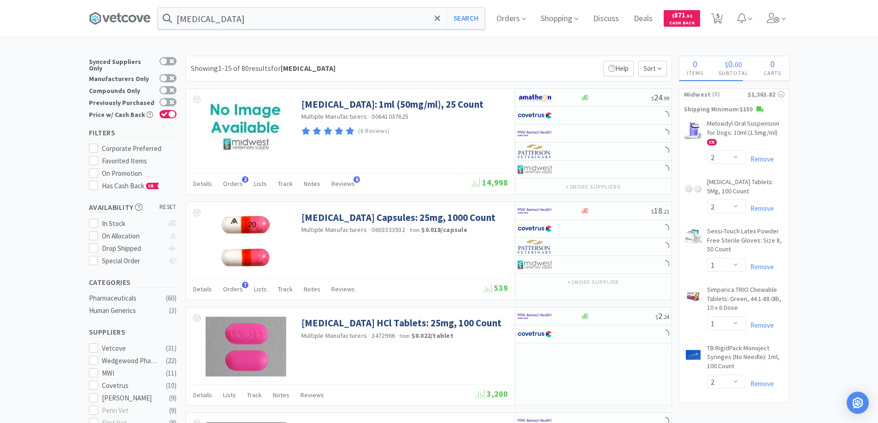
select select "4"
select select "1"
select select "2"
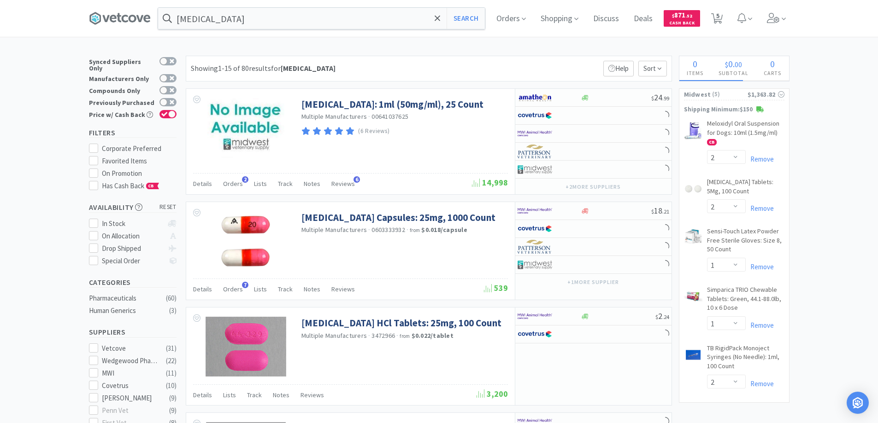
select select "1"
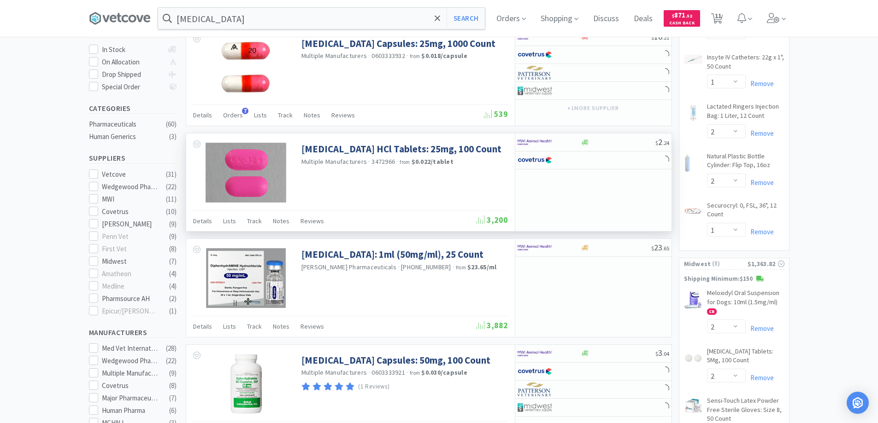
scroll to position [276, 0]
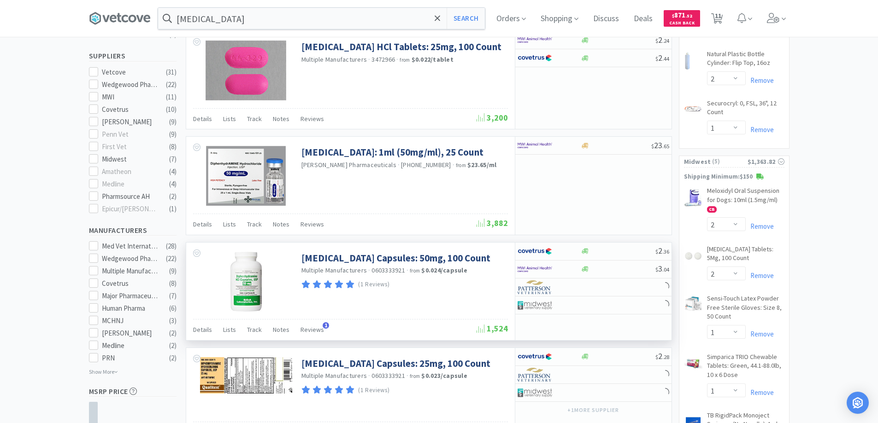
select select "1"
select select "4"
select select "1"
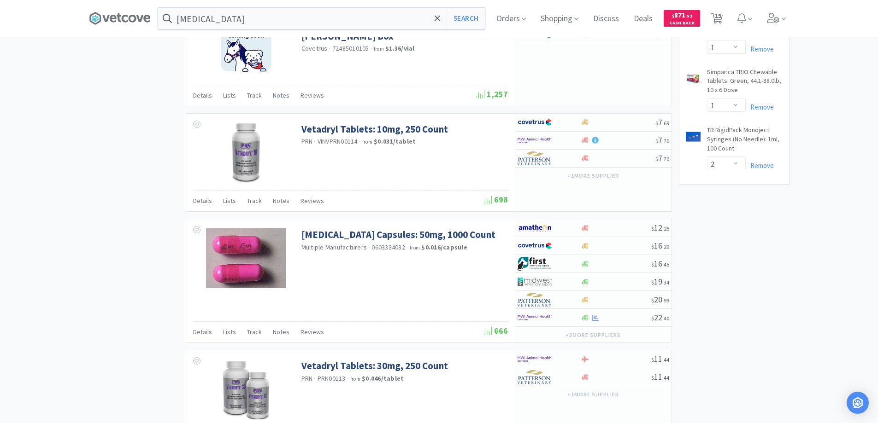
scroll to position [829, 0]
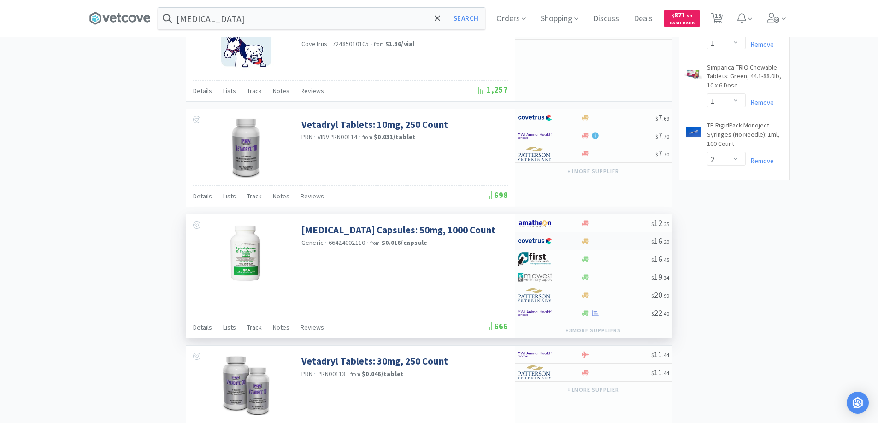
click at [574, 240] on div at bounding box center [548, 242] width 63 height 16
select select "1"
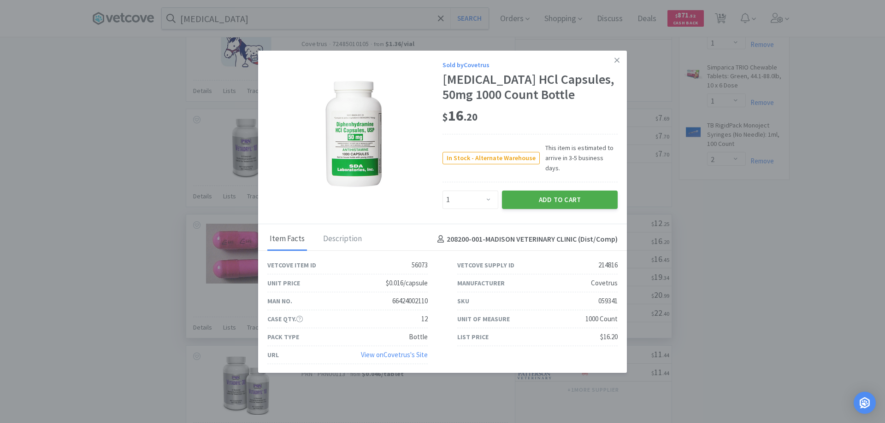
click at [538, 204] on button "Add to Cart" at bounding box center [560, 200] width 116 height 18
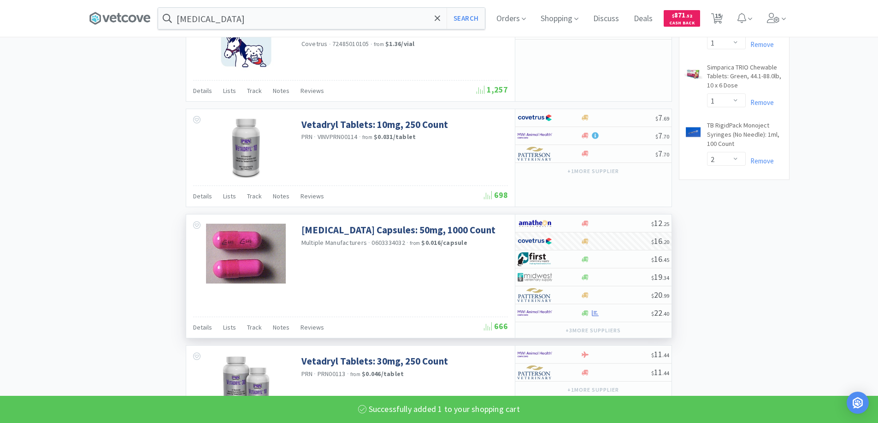
select select "1"
select select "4"
select select "1"
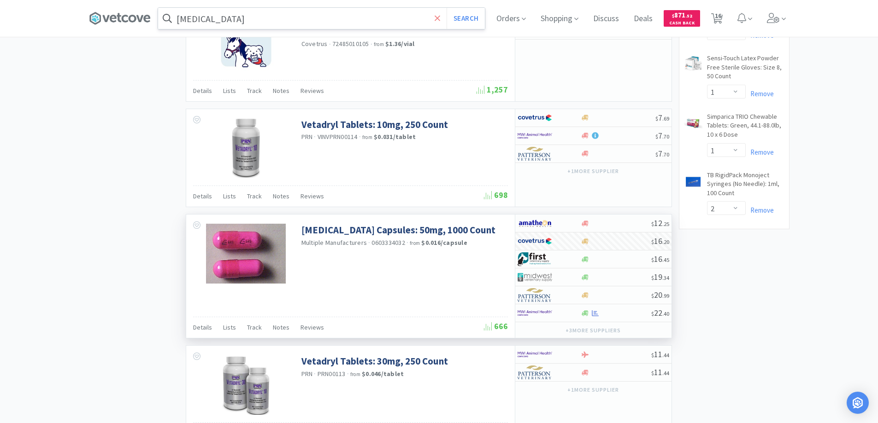
click at [440, 18] on icon at bounding box center [437, 18] width 6 height 9
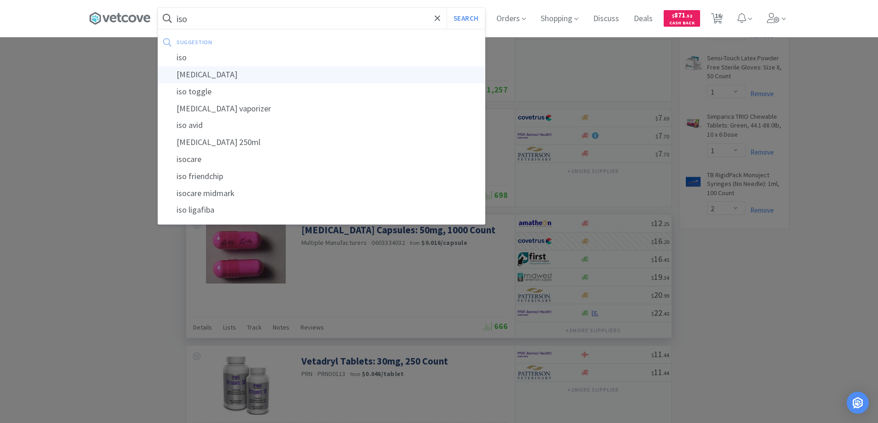
click at [201, 74] on div "isoflurane" at bounding box center [321, 74] width 327 height 17
type input "isoflurane"
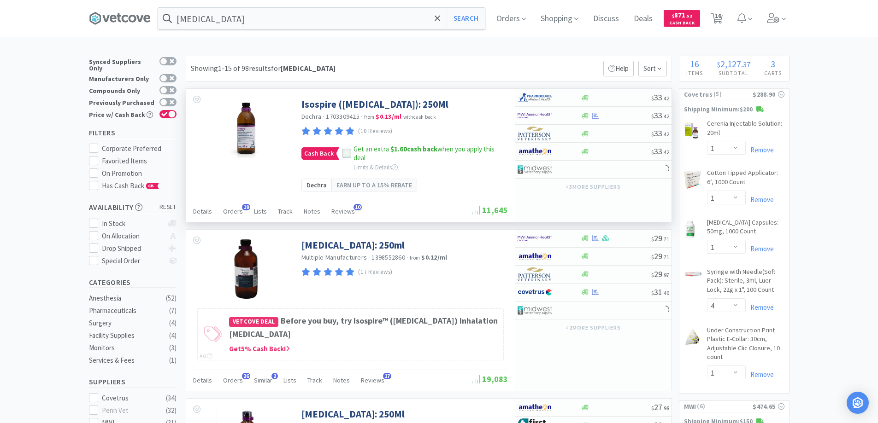
click at [343, 153] on icon at bounding box center [346, 154] width 6 height 6
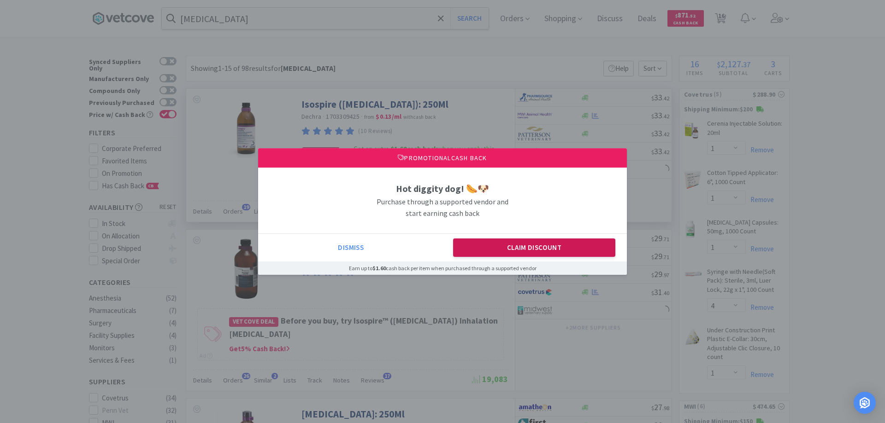
click at [505, 244] on button "Claim Discount" at bounding box center [534, 248] width 163 height 18
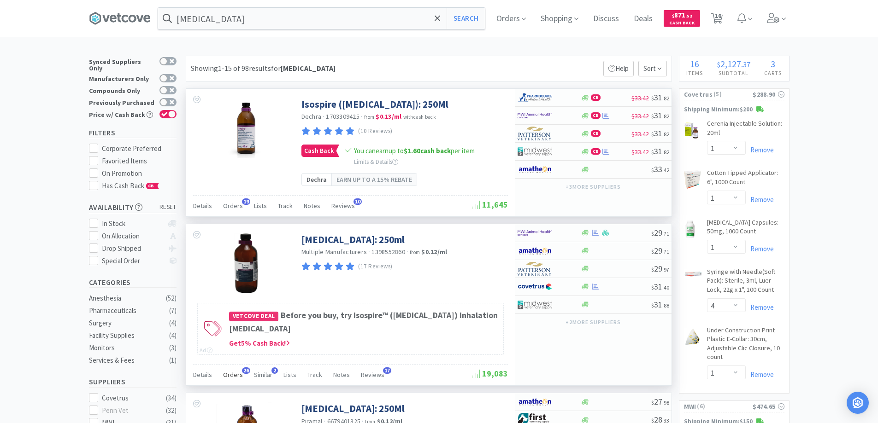
click at [244, 369] on span "26" at bounding box center [246, 371] width 8 height 6
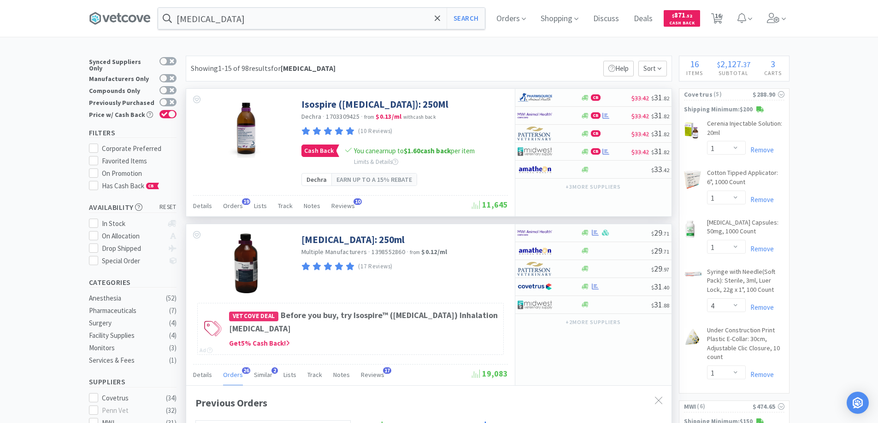
scroll to position [138, 0]
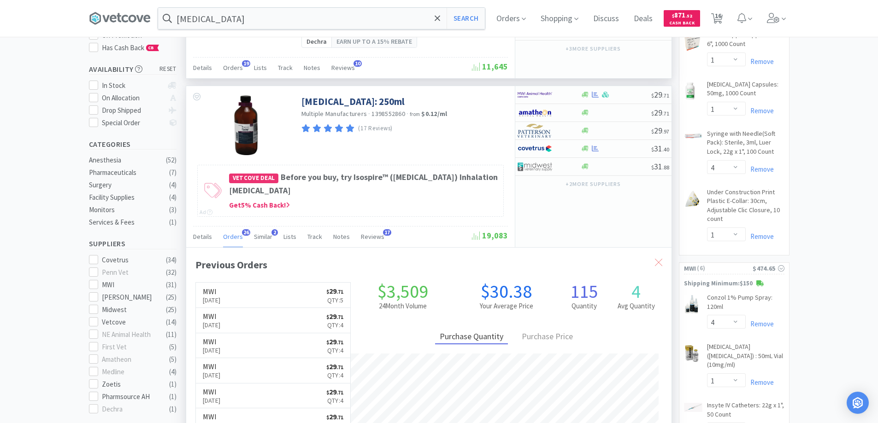
click at [655, 262] on icon at bounding box center [658, 262] width 7 height 7
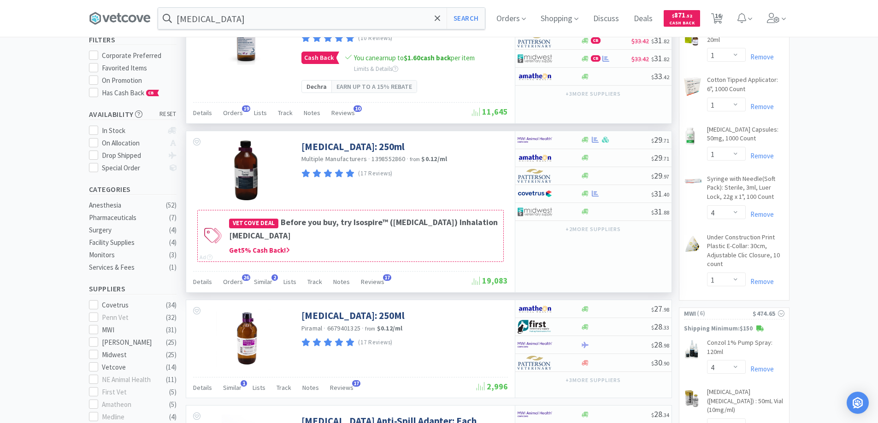
scroll to position [0, 0]
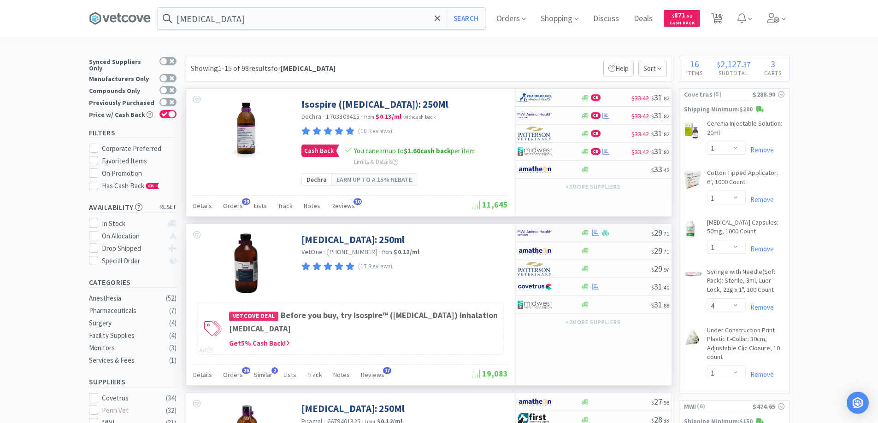
click at [565, 233] on div at bounding box center [542, 233] width 51 height 16
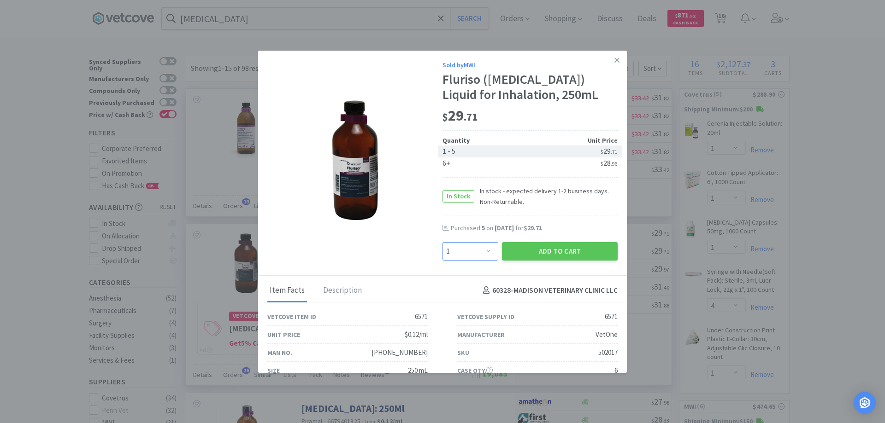
click at [486, 249] on select "Enter Quantity 1 2 3 4 5 6 7 8 9 10 11 12 13 14 15 16 17 18 19 20 Enter Quantity" at bounding box center [470, 251] width 56 height 18
select select "4"
click at [442, 242] on select "Enter Quantity 1 2 3 4 5 6 7 8 9 10 11 12 13 14 15 16 17 18 19 20 Enter Quantity" at bounding box center [470, 251] width 56 height 18
drag, startPoint x: 543, startPoint y: 251, endPoint x: 544, endPoint y: 233, distance: 18.0
click at [544, 241] on div "Add to Cart" at bounding box center [559, 252] width 119 height 22
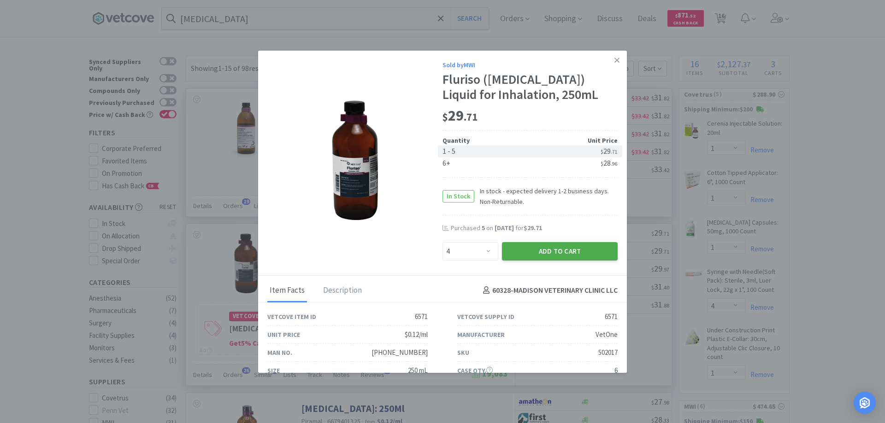
click at [537, 250] on button "Add to Cart" at bounding box center [560, 251] width 116 height 18
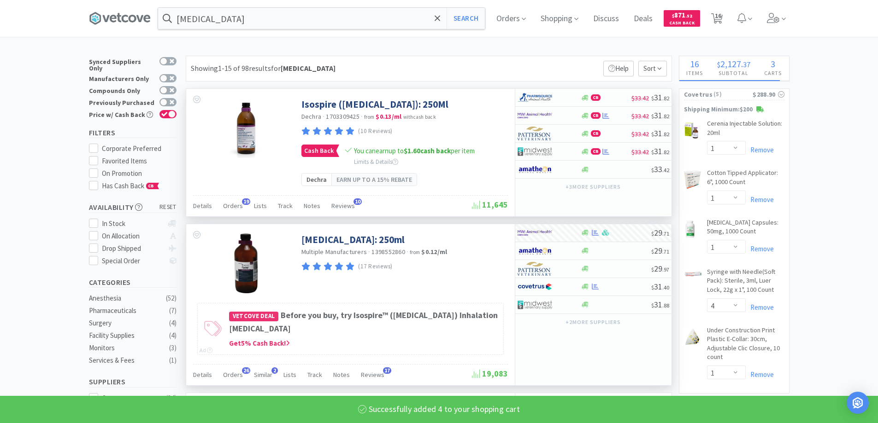
select select "4"
select select "2"
select select "1"
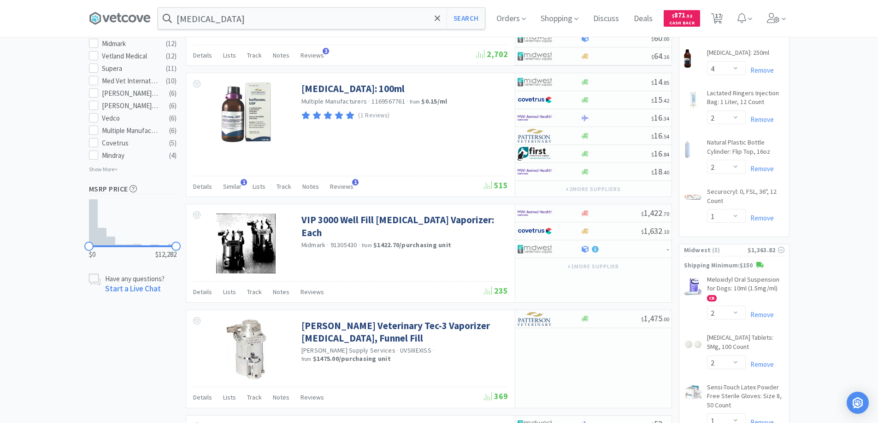
scroll to position [461, 0]
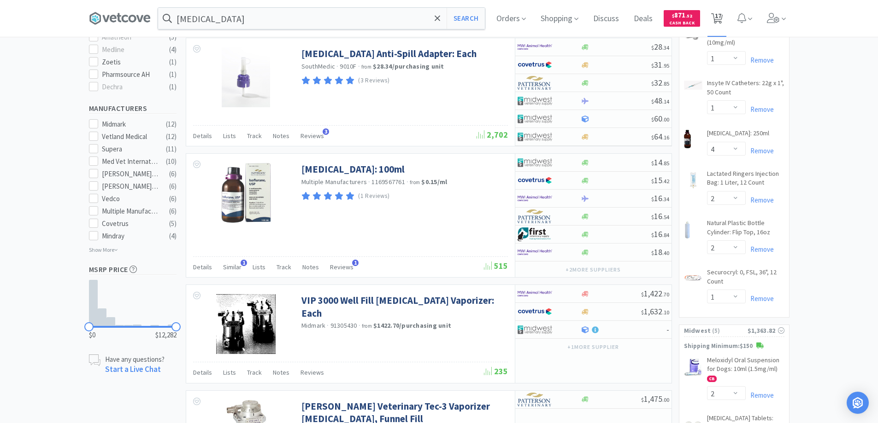
click at [719, 18] on span "17" at bounding box center [718, 15] width 6 height 37
select select "1"
select select "4"
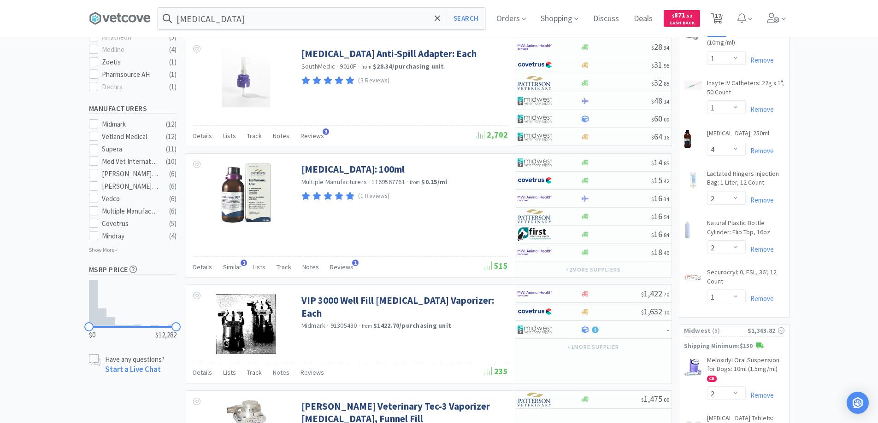
select select "1"
select select "4"
select select "1"
select select "4"
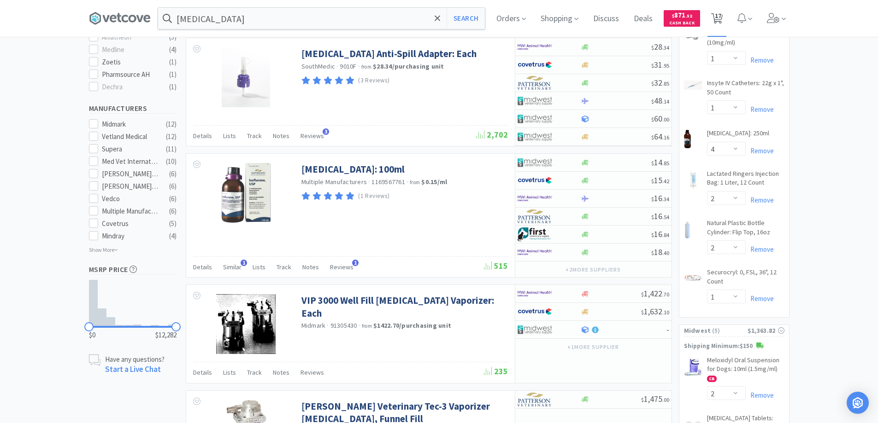
select select "2"
select select "1"
select select "2"
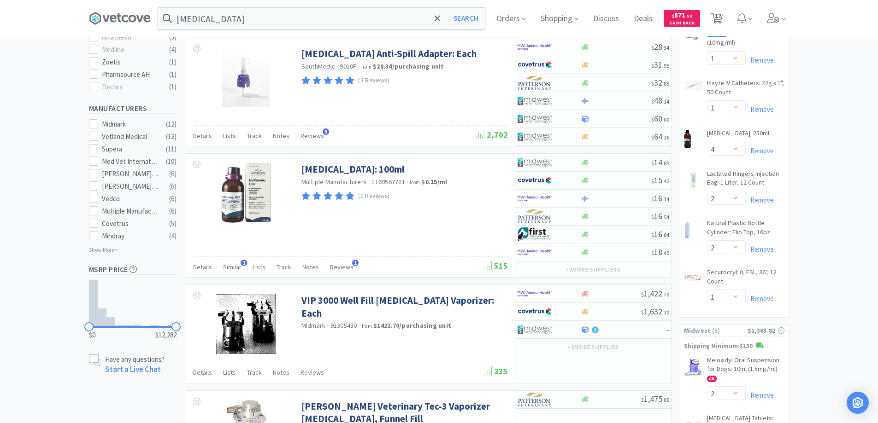
select select "1"
select select "2"
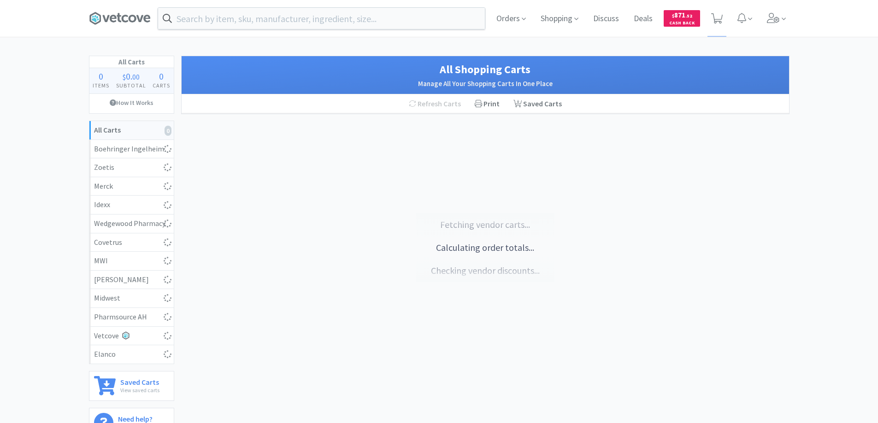
select select "2"
select select "1"
select select "2"
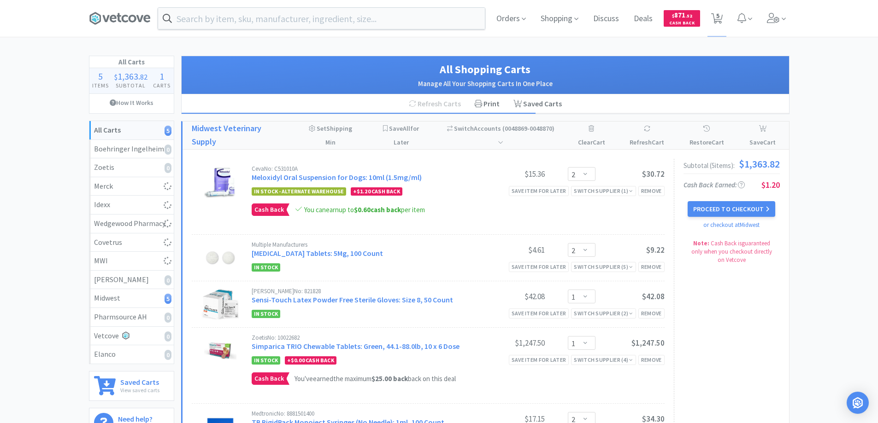
select select "4"
select select "1"
select select "4"
select select "2"
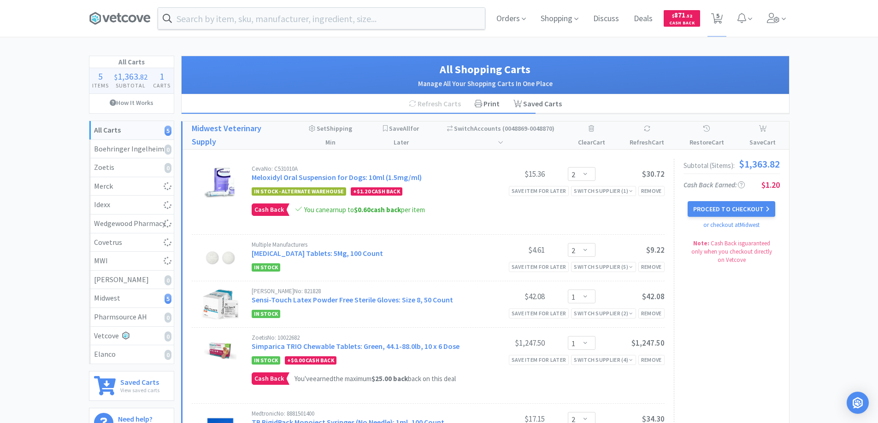
select select "2"
select select "1"
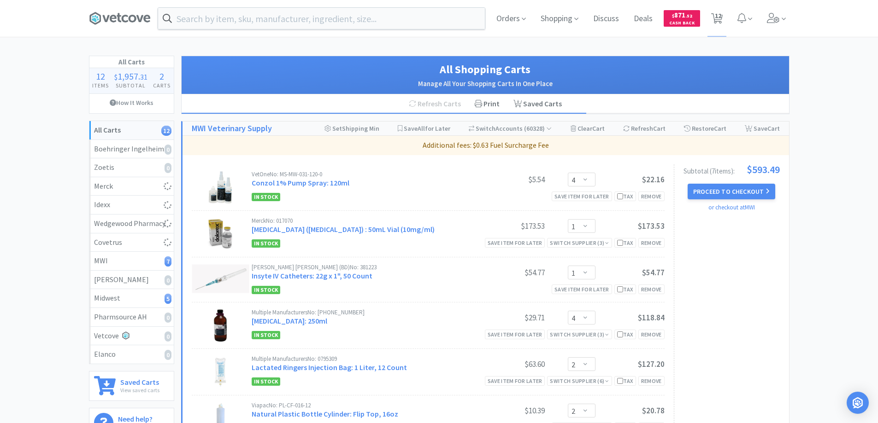
select select "1"
select select "4"
select select "1"
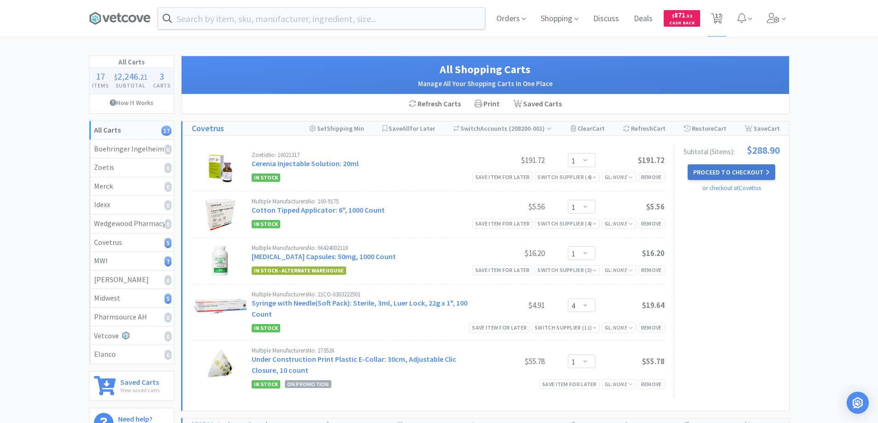
click at [707, 172] on button "Proceed to Checkout" at bounding box center [731, 172] width 88 height 16
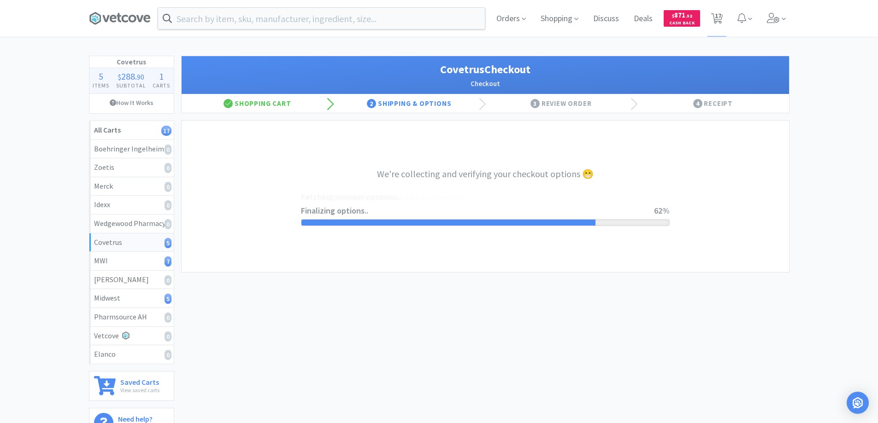
select select "ACCOUNT"
select select "cvt-standard-net"
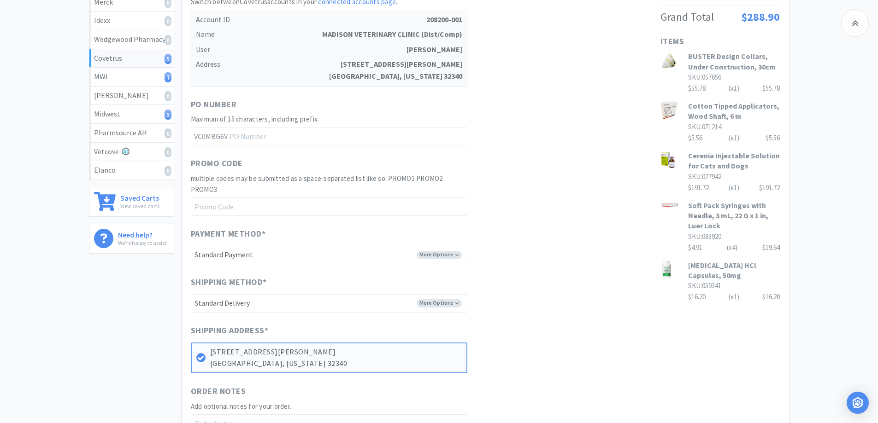
scroll to position [347, 0]
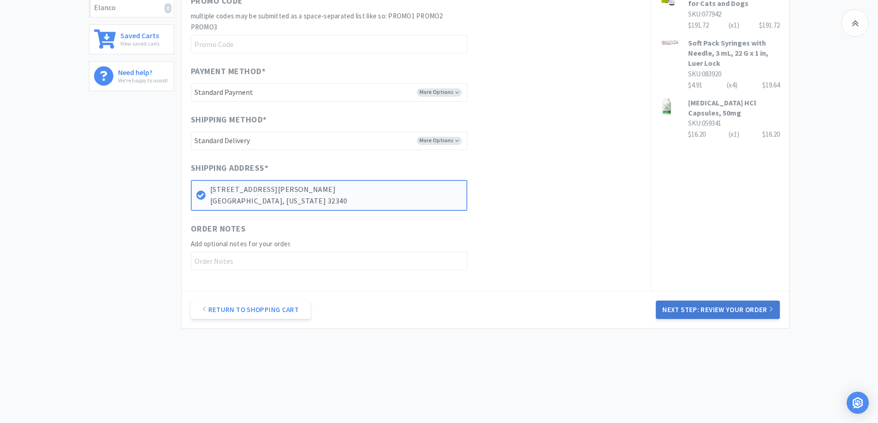
click at [706, 310] on button "Next Step: Review Your Order" at bounding box center [717, 310] width 123 height 18
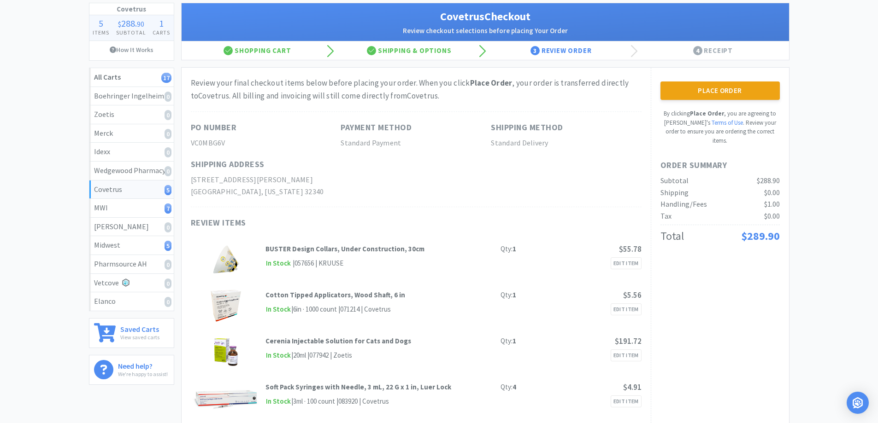
scroll to position [8, 0]
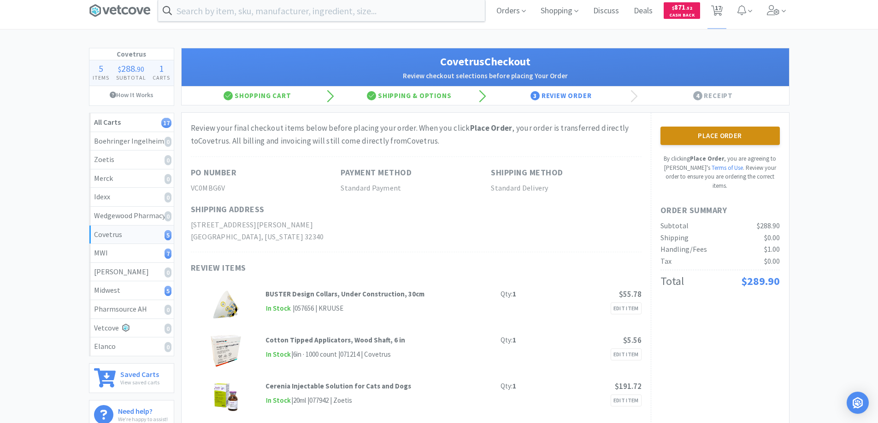
click at [704, 134] on button "Place Order" at bounding box center [719, 136] width 119 height 18
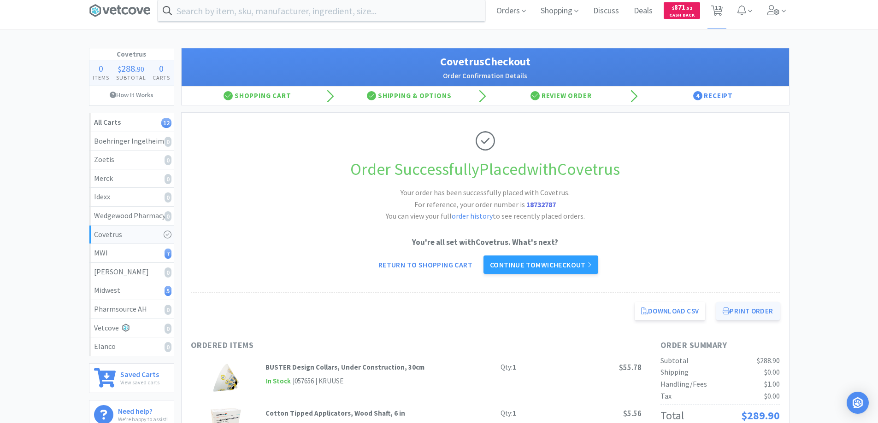
click at [740, 312] on button "Print Order" at bounding box center [747, 311] width 63 height 18
click at [539, 264] on link "Continue to MWI checkout" at bounding box center [540, 265] width 115 height 18
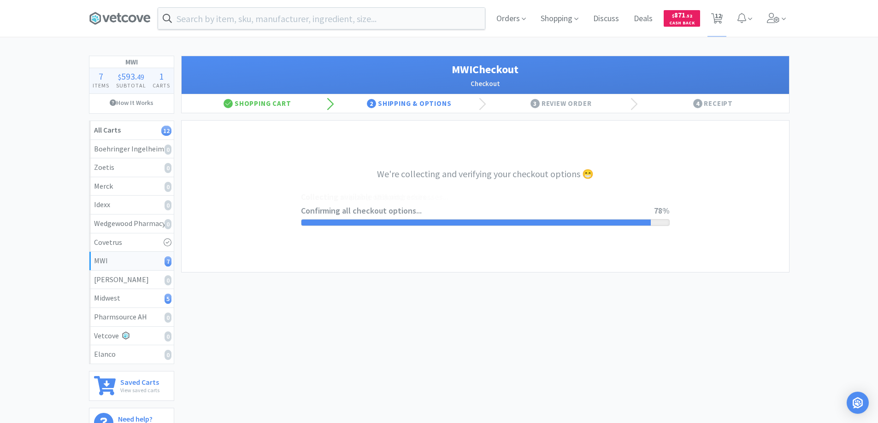
select select "STD_"
select select "RPS"
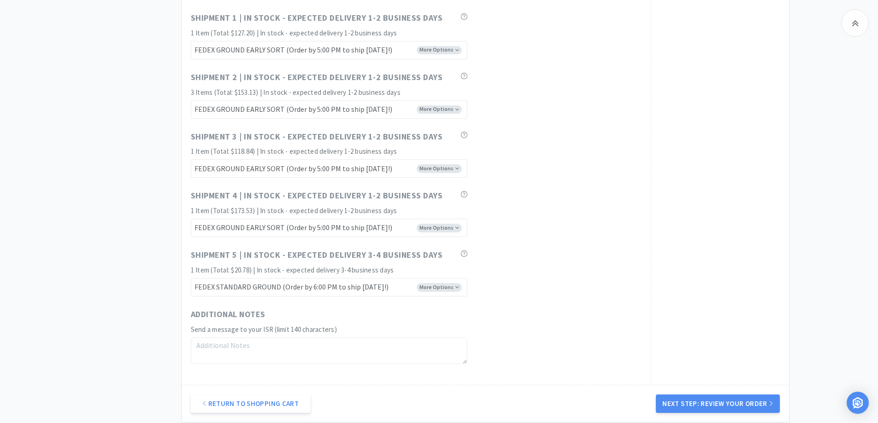
scroll to position [691, 0]
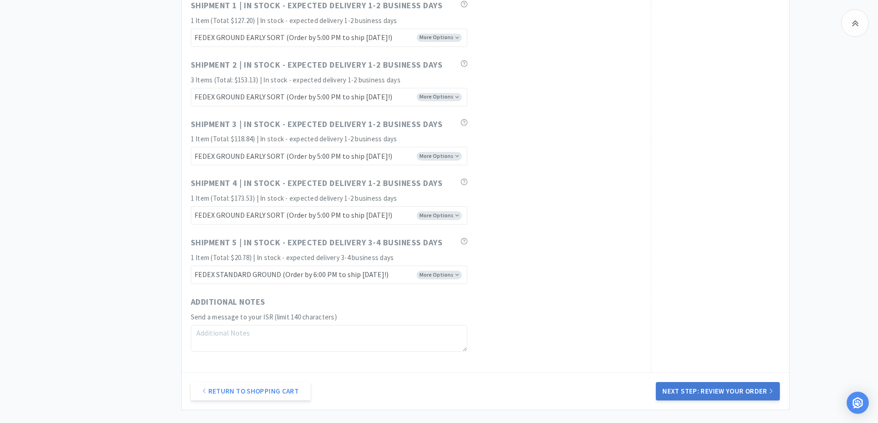
click at [692, 390] on button "Next Step: Review Your Order" at bounding box center [717, 391] width 123 height 18
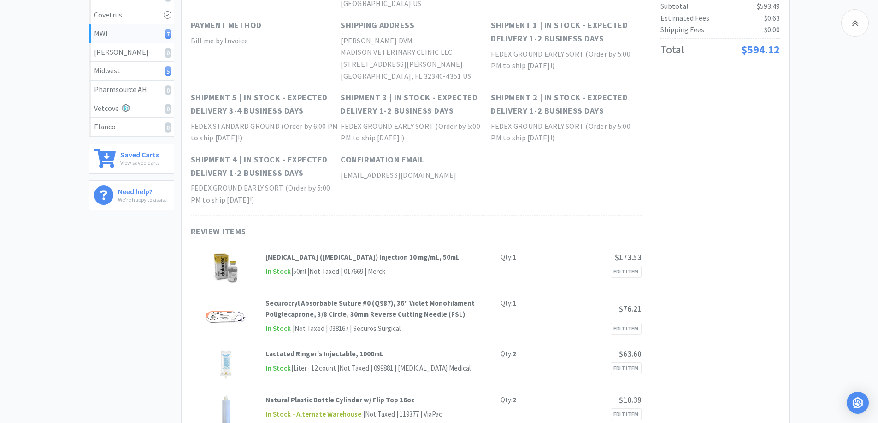
scroll to position [46, 0]
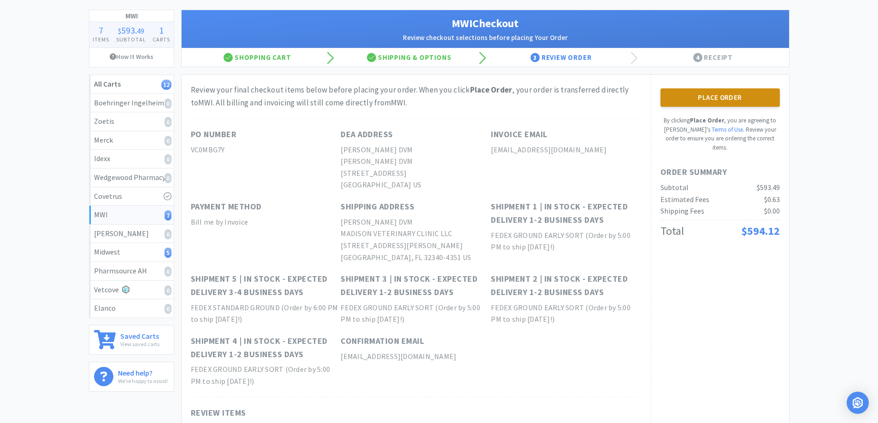
click at [704, 96] on button "Place Order" at bounding box center [719, 97] width 119 height 18
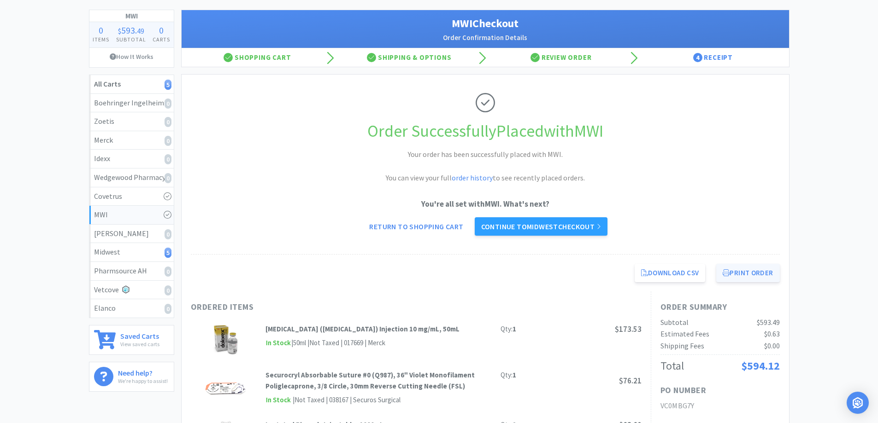
click at [739, 273] on button "Print Order" at bounding box center [747, 273] width 63 height 18
click at [537, 227] on link "Continue to Midwest checkout" at bounding box center [541, 226] width 133 height 18
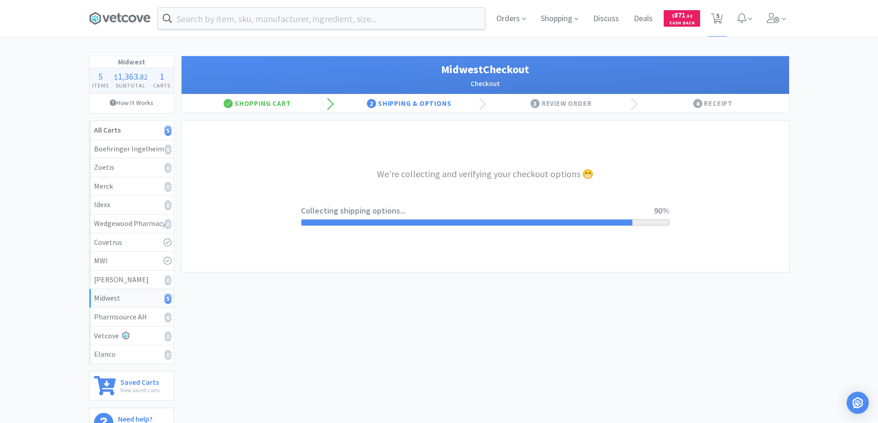
select select "3"
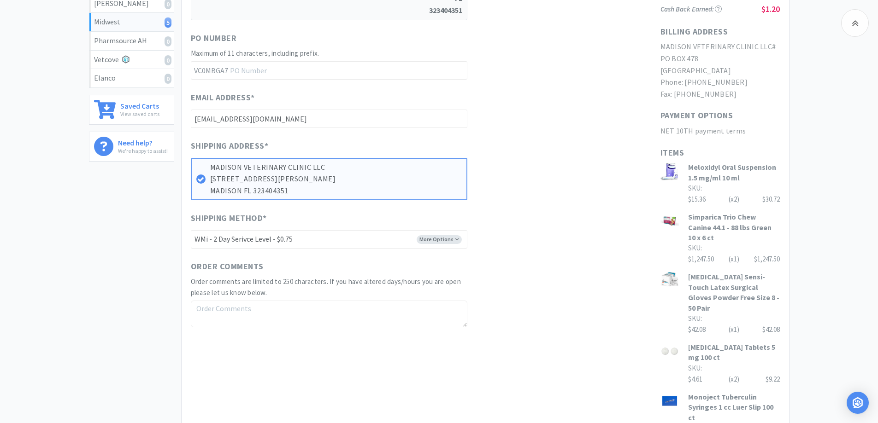
scroll to position [369, 0]
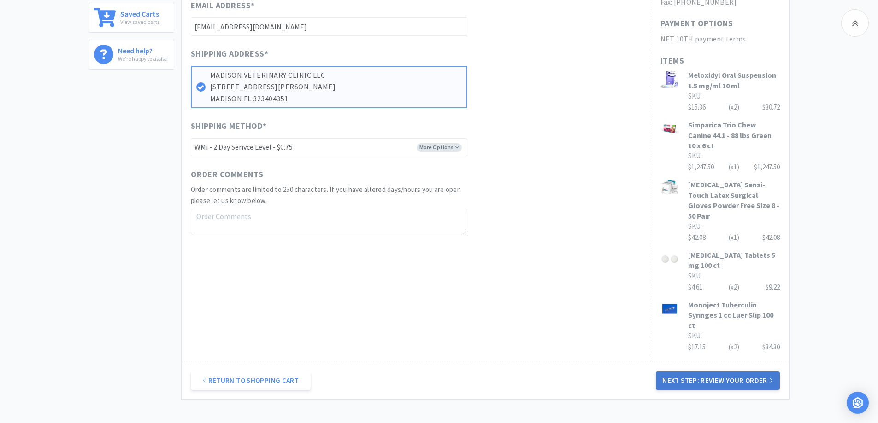
click at [711, 372] on button "Next Step: Review Your Order" at bounding box center [717, 381] width 123 height 18
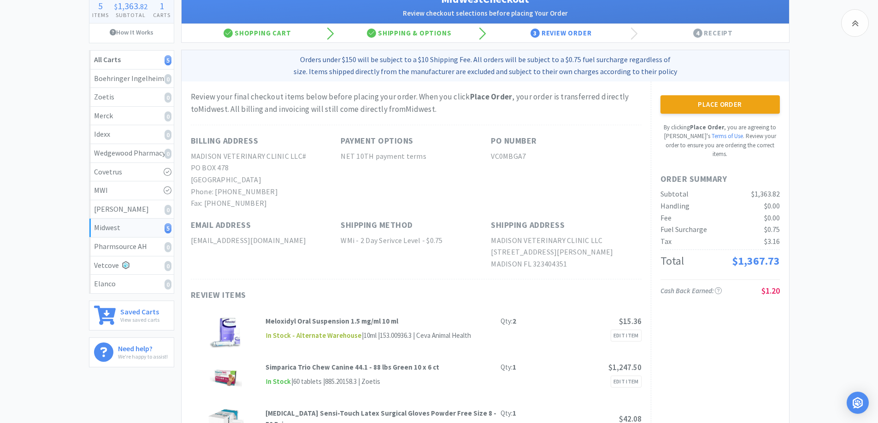
scroll to position [0, 0]
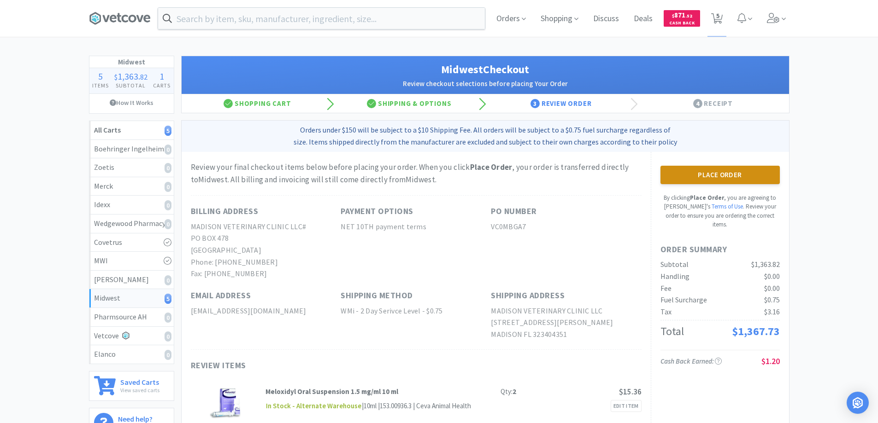
click at [709, 173] on button "Place Order" at bounding box center [719, 175] width 119 height 18
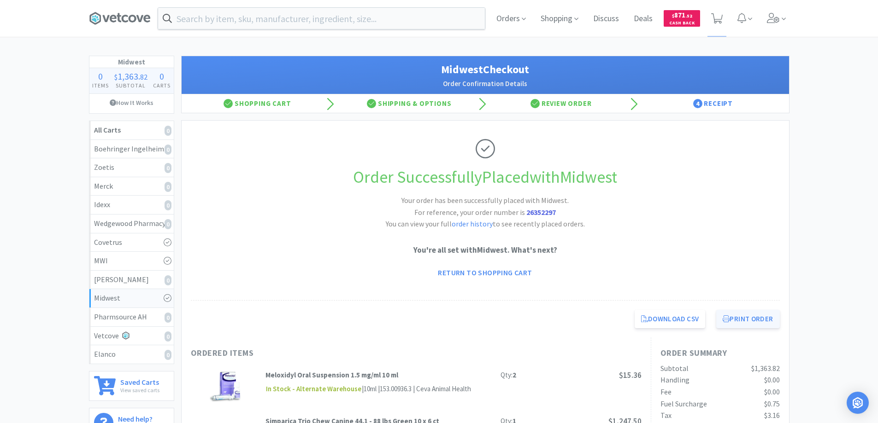
click at [742, 318] on button "Print Order" at bounding box center [747, 319] width 63 height 18
